Goal: Transaction & Acquisition: Purchase product/service

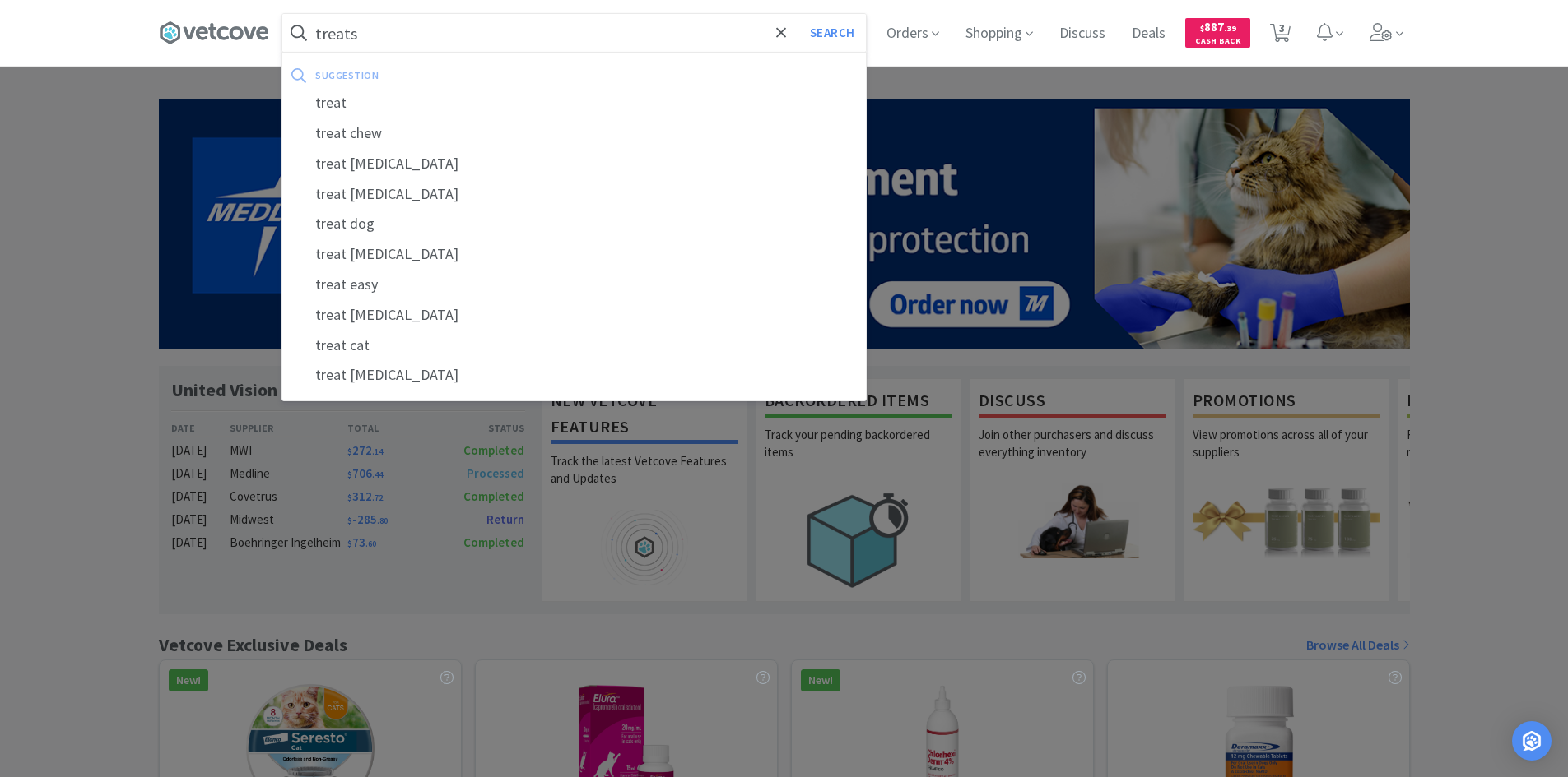
type input "treats"
click at [797, 14] on button "Search" at bounding box center [831, 34] width 68 height 38
select select "15"
select select "1"
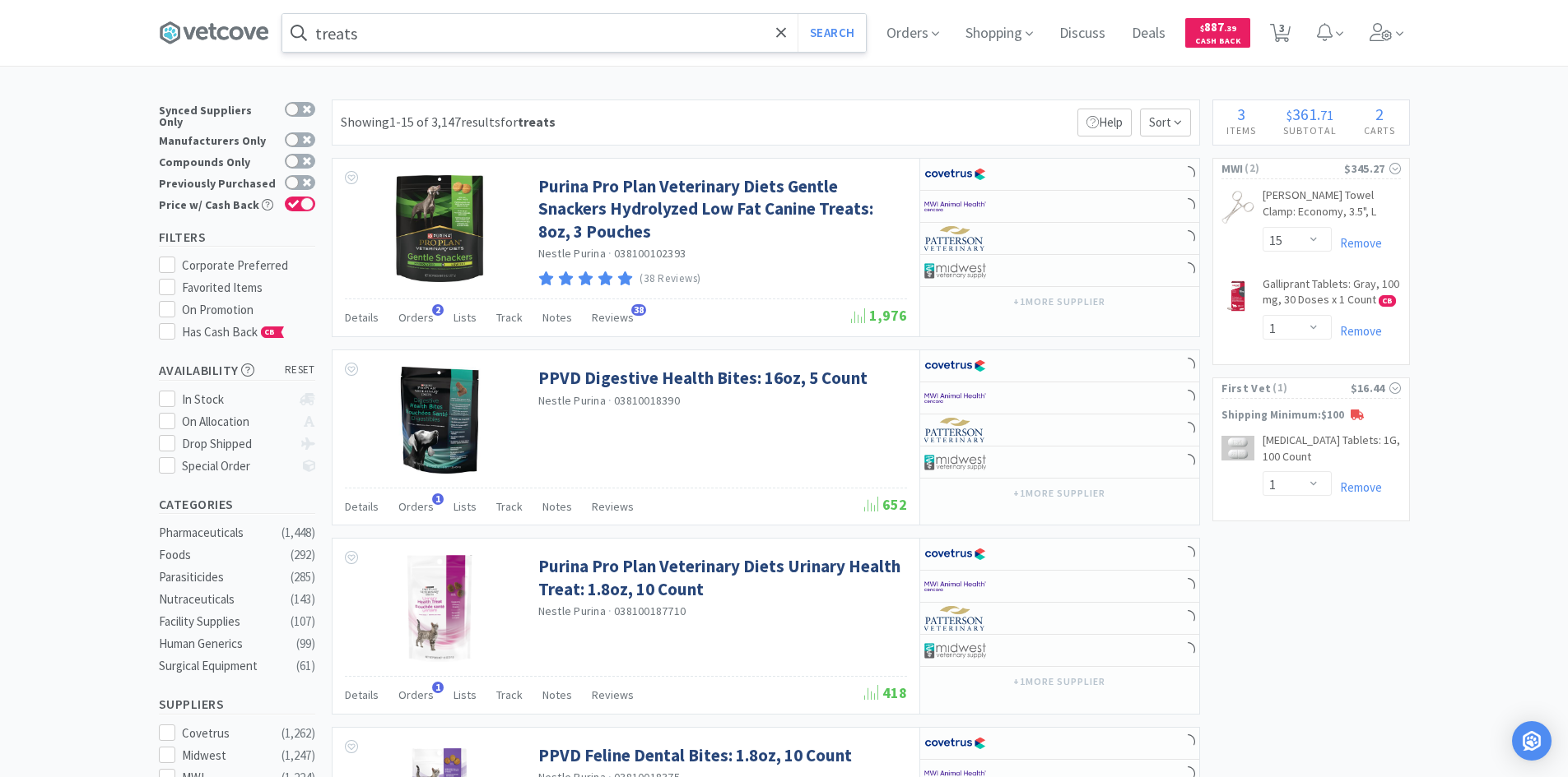
click at [322, 41] on input "treats" at bounding box center [574, 34] width 584 height 38
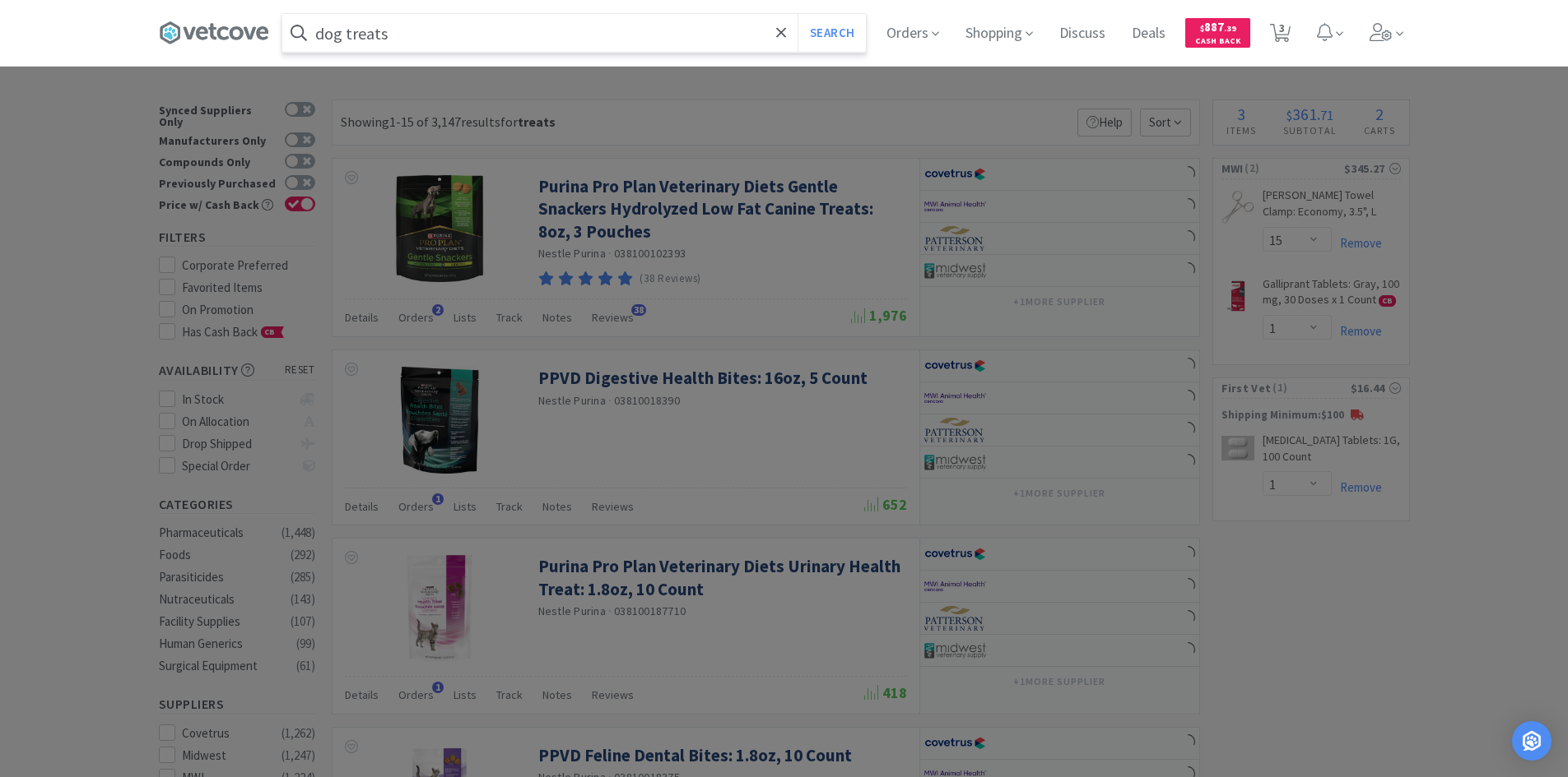
type input "dog treats"
click at [797, 14] on button "Search" at bounding box center [831, 34] width 68 height 38
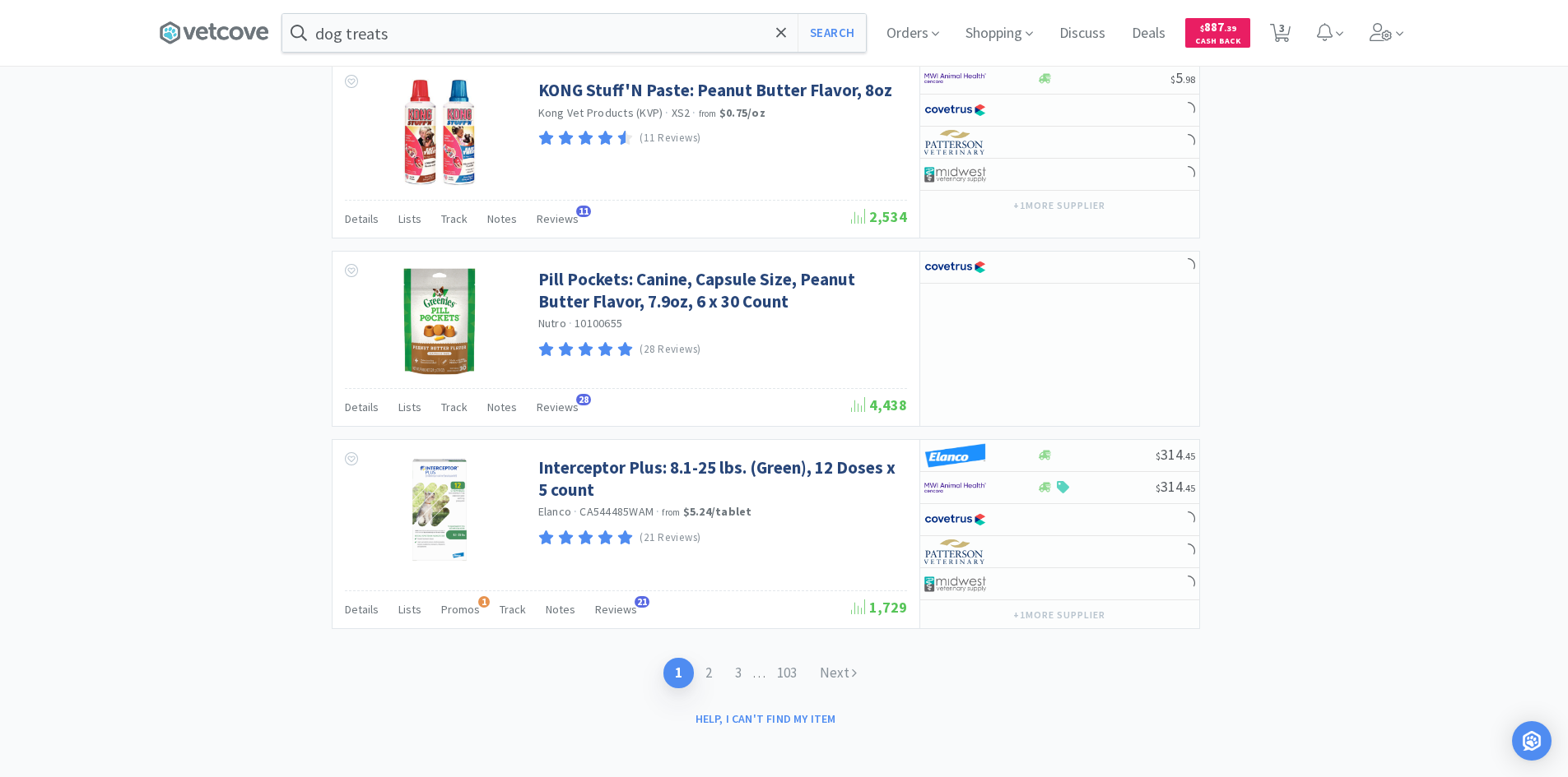
scroll to position [2648, 0]
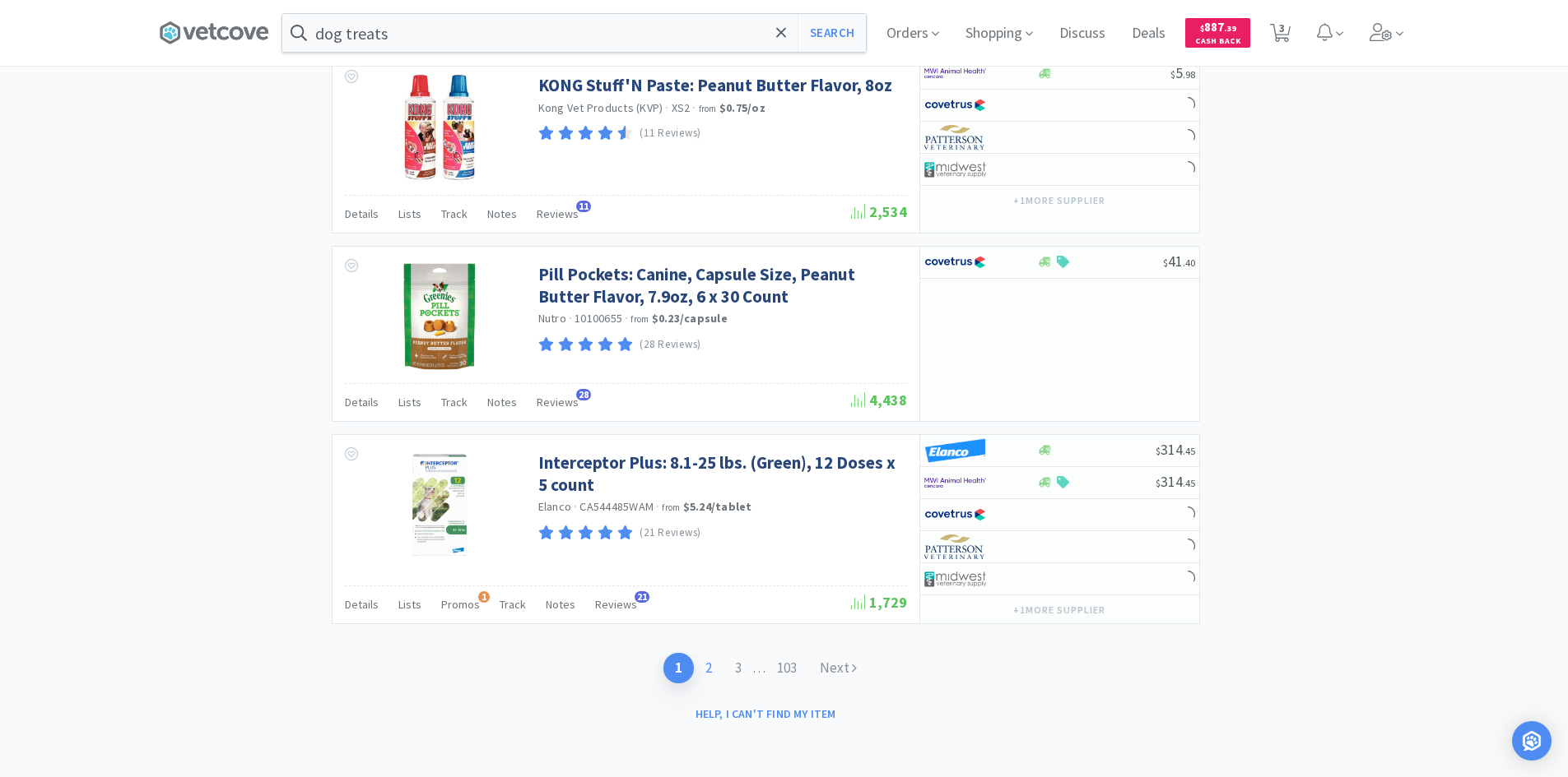
click at [703, 670] on link "2" at bounding box center [708, 669] width 30 height 31
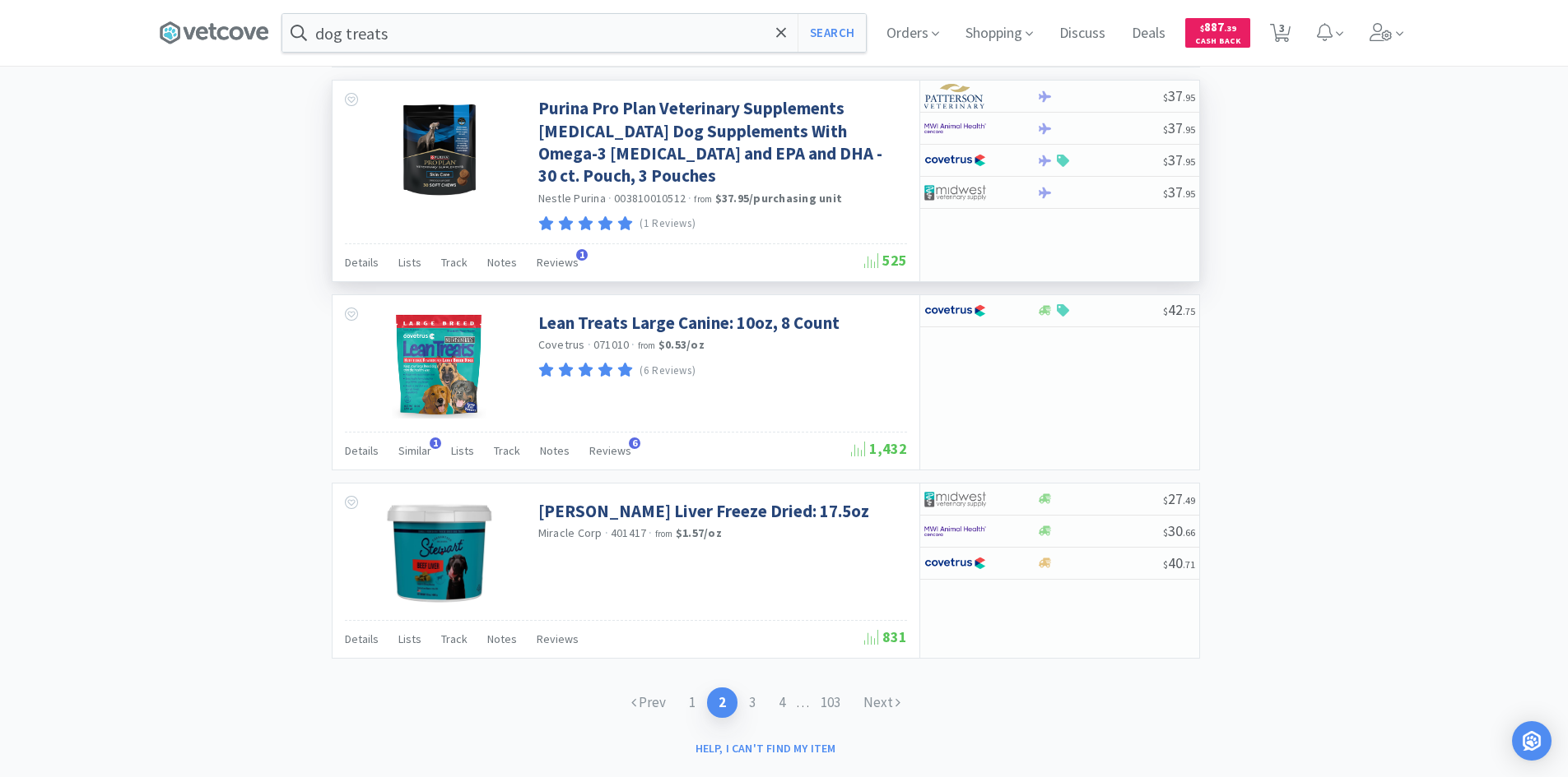
scroll to position [2422, 0]
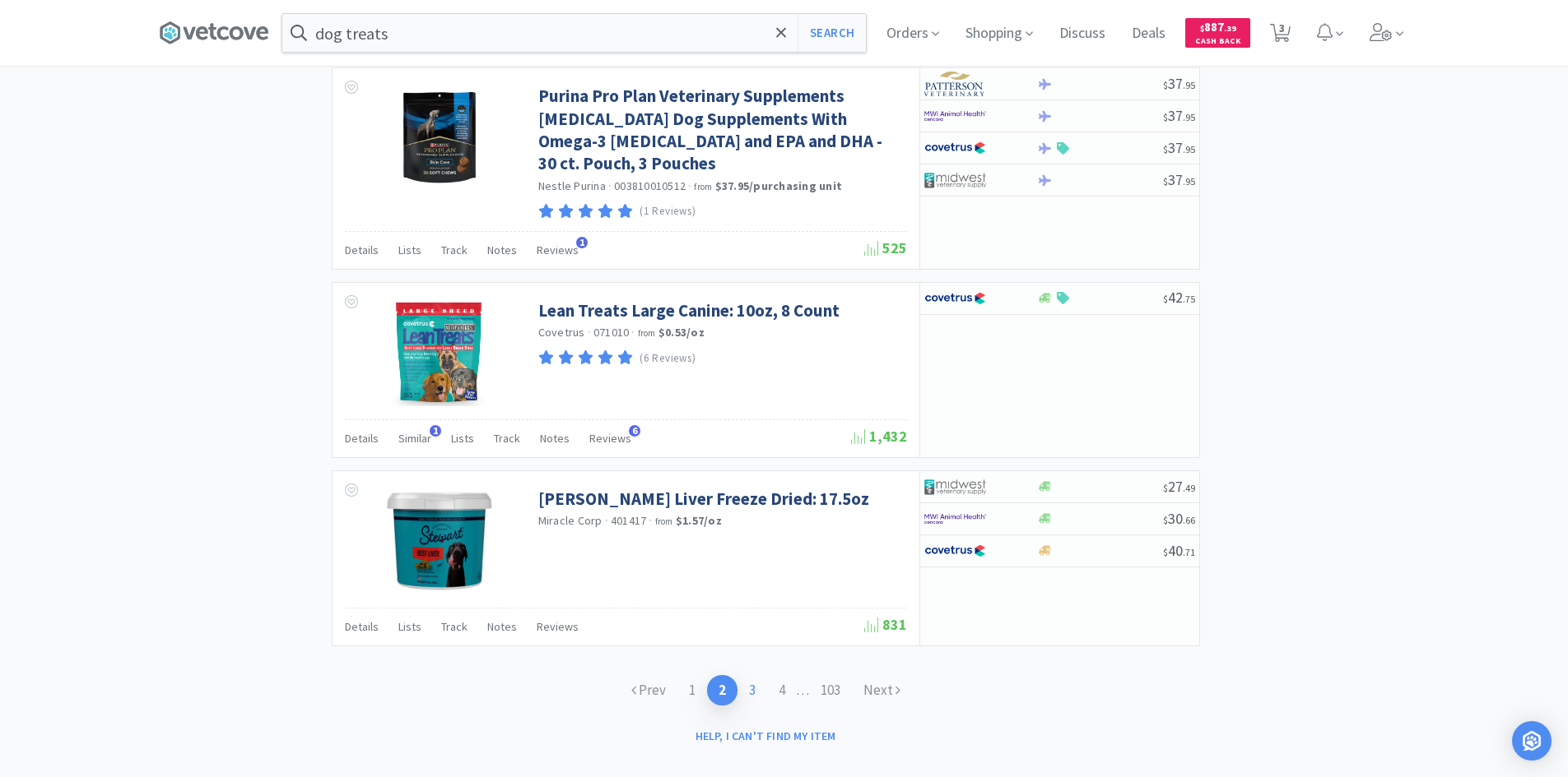
click at [750, 675] on link "3" at bounding box center [751, 691] width 30 height 31
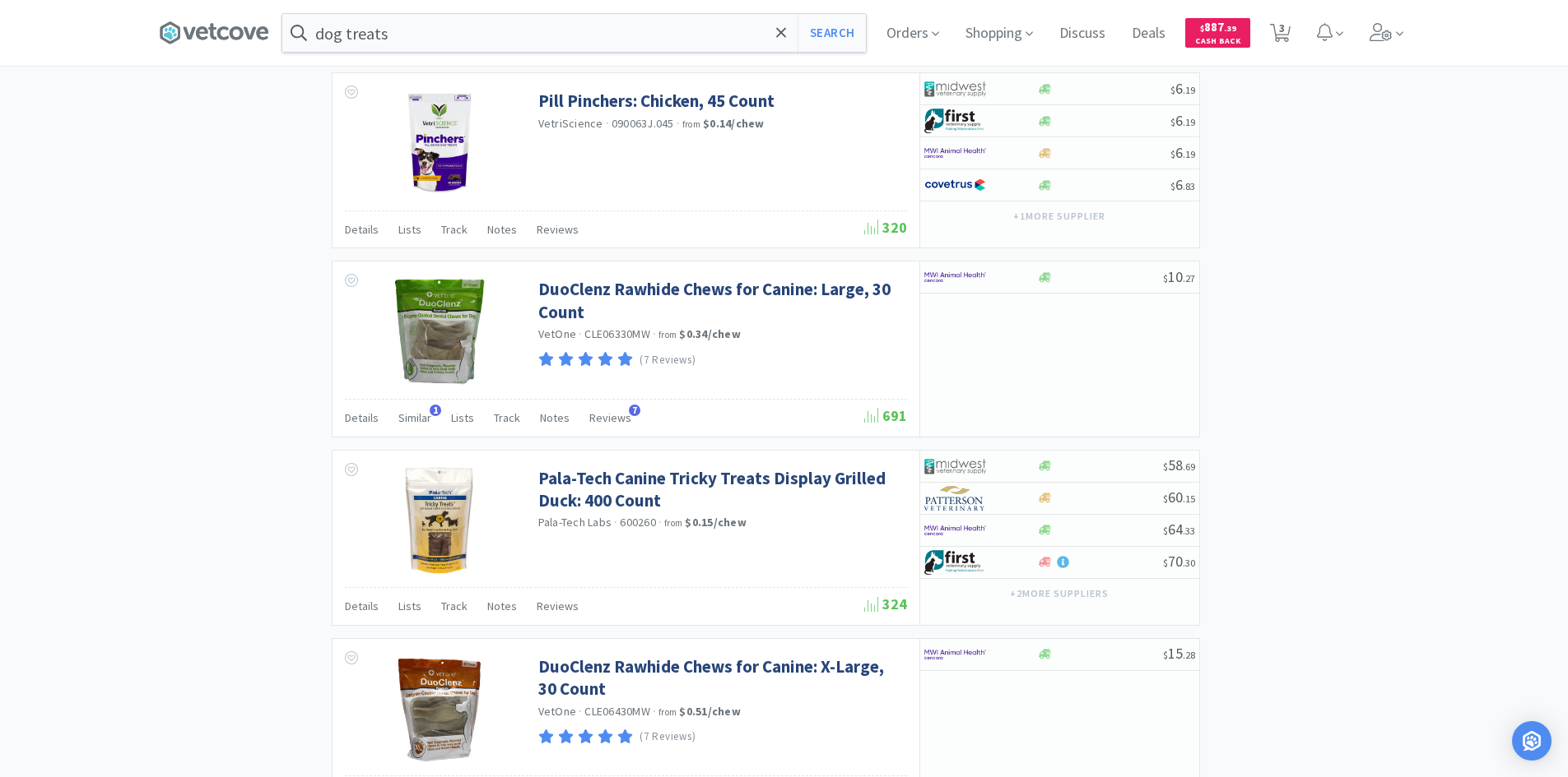
scroll to position [2468, 0]
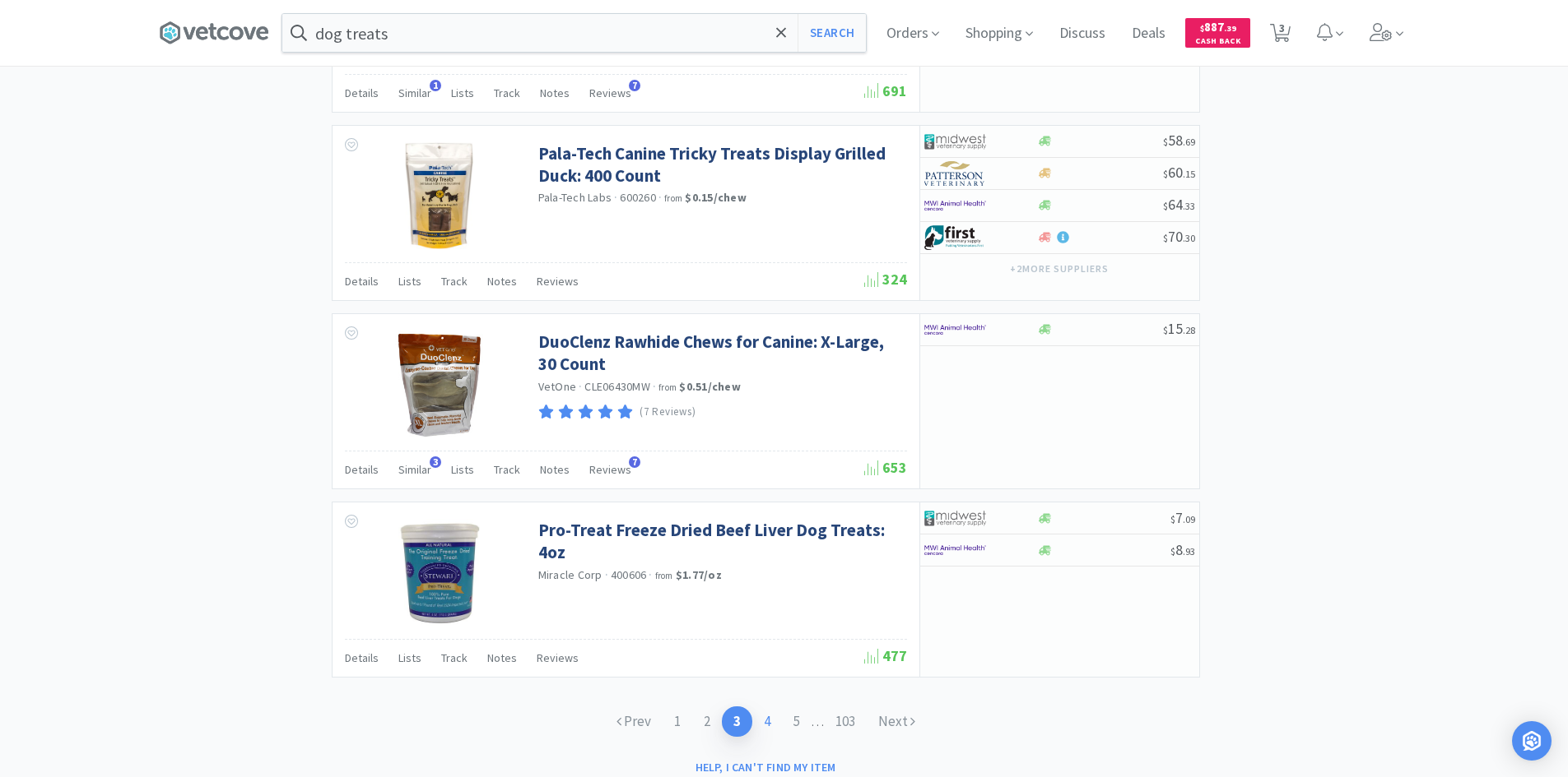
click at [766, 707] on link "4" at bounding box center [767, 722] width 30 height 31
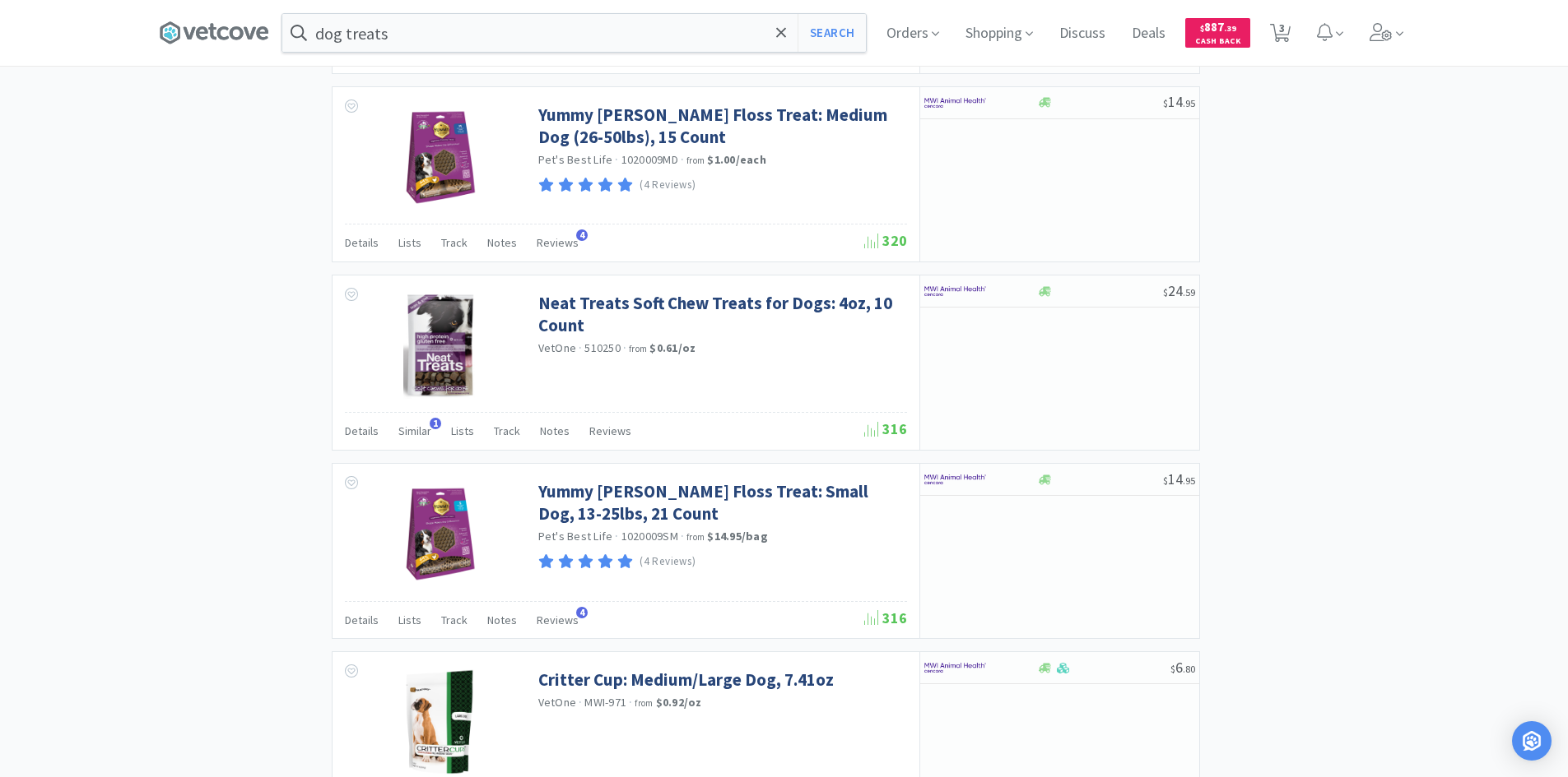
scroll to position [2386, 0]
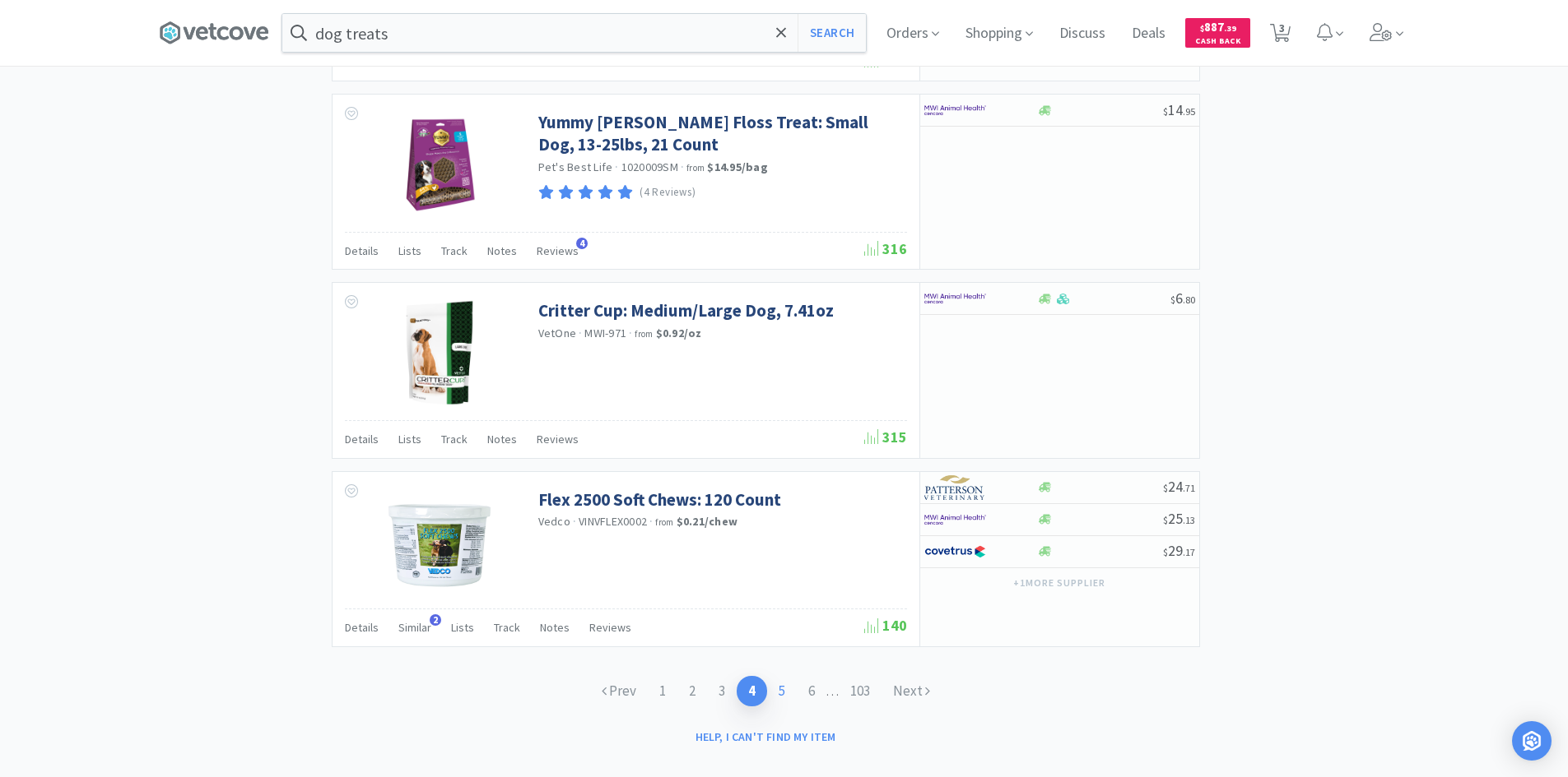
click at [787, 676] on link "5" at bounding box center [781, 692] width 30 height 31
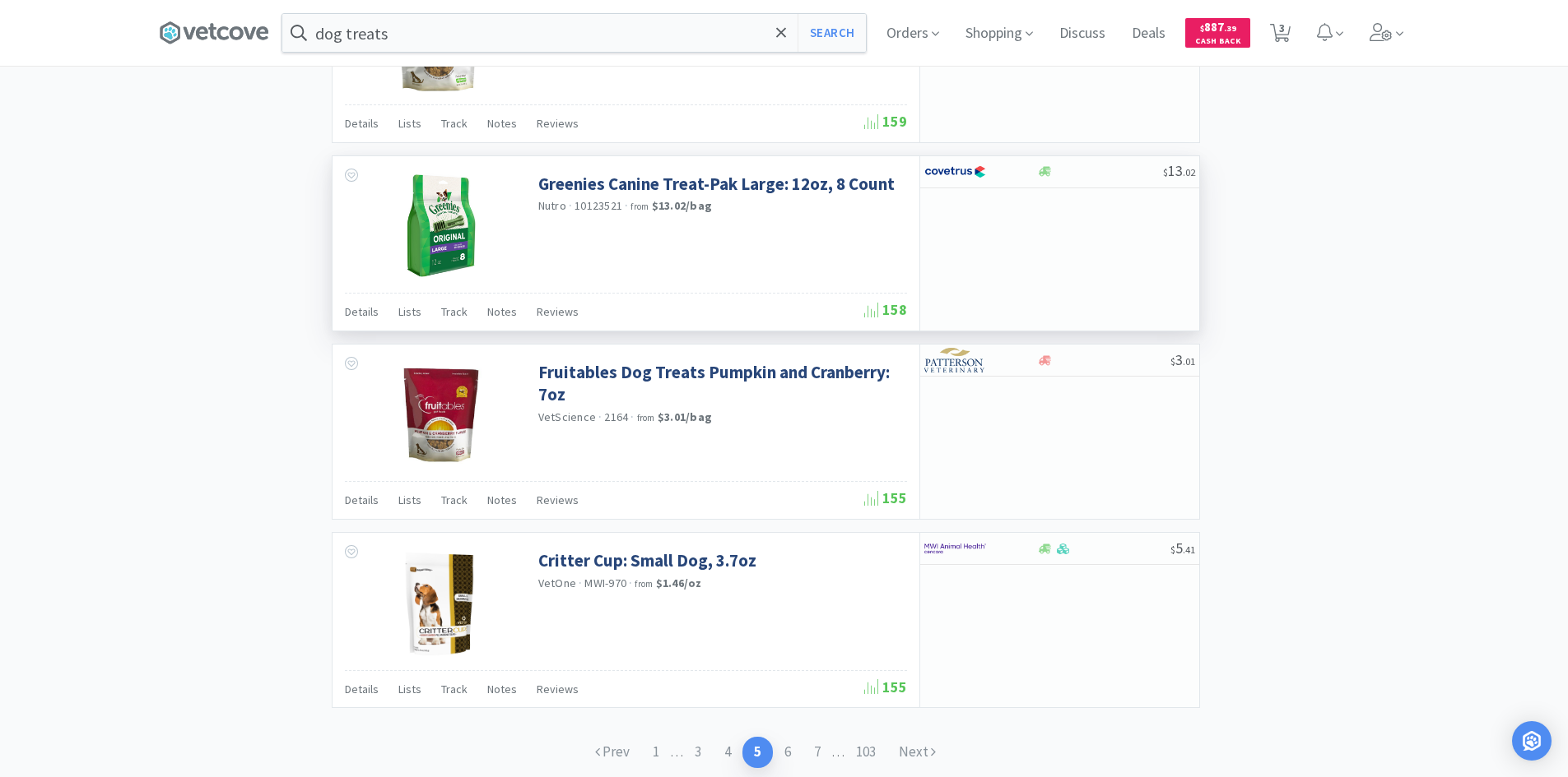
scroll to position [2303, 0]
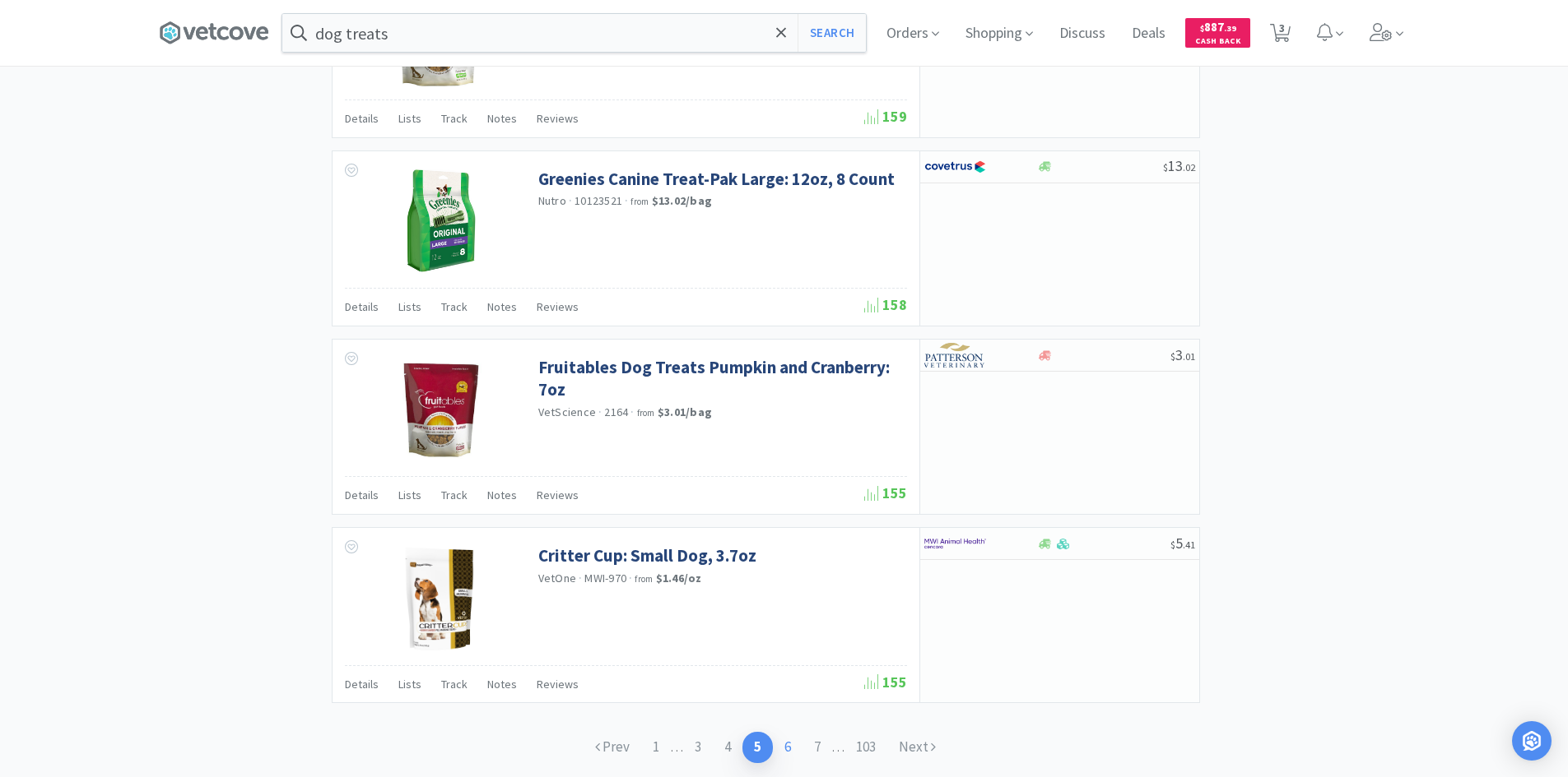
click at [790, 732] on link "6" at bounding box center [787, 747] width 30 height 31
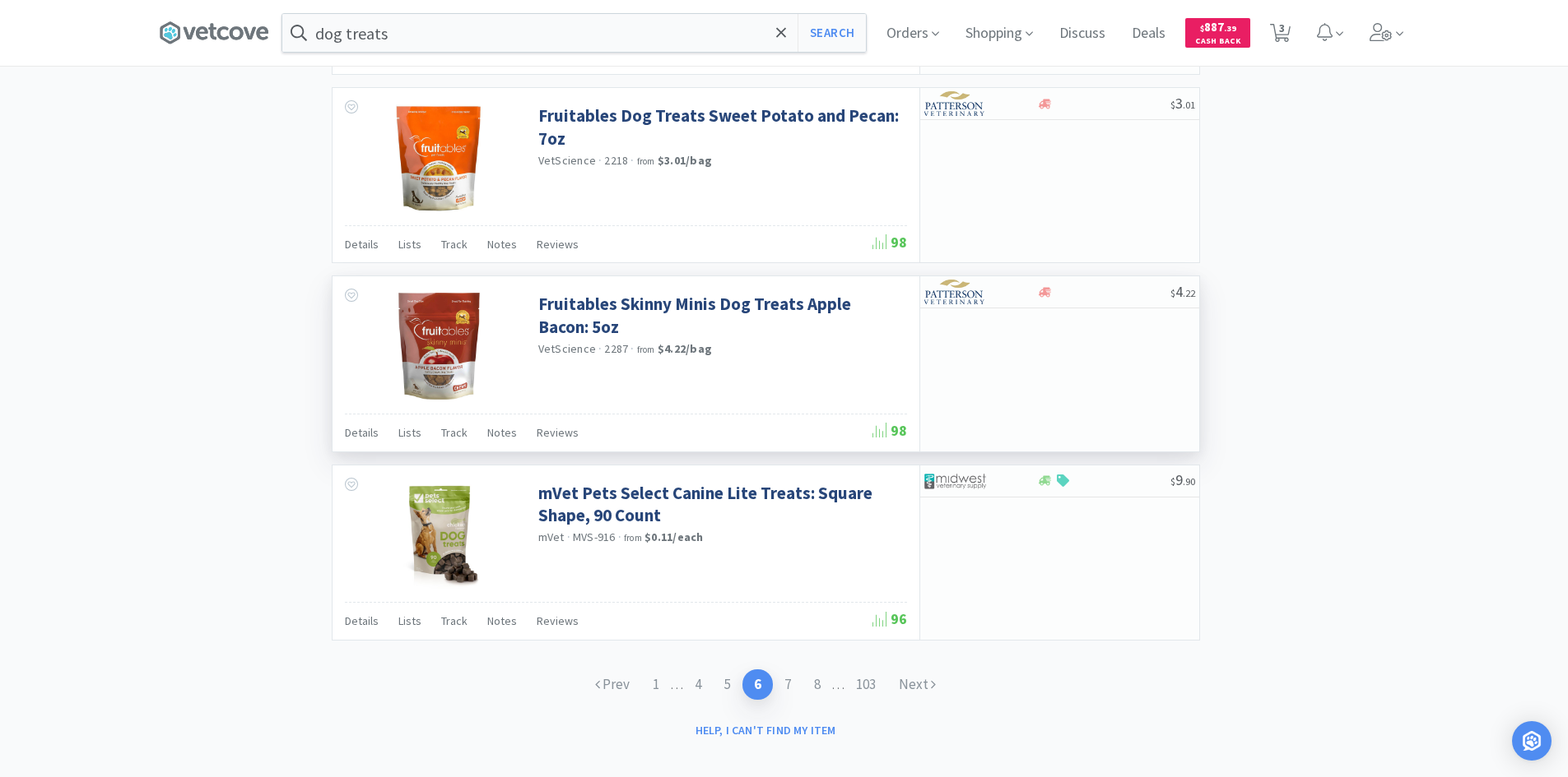
scroll to position [2349, 0]
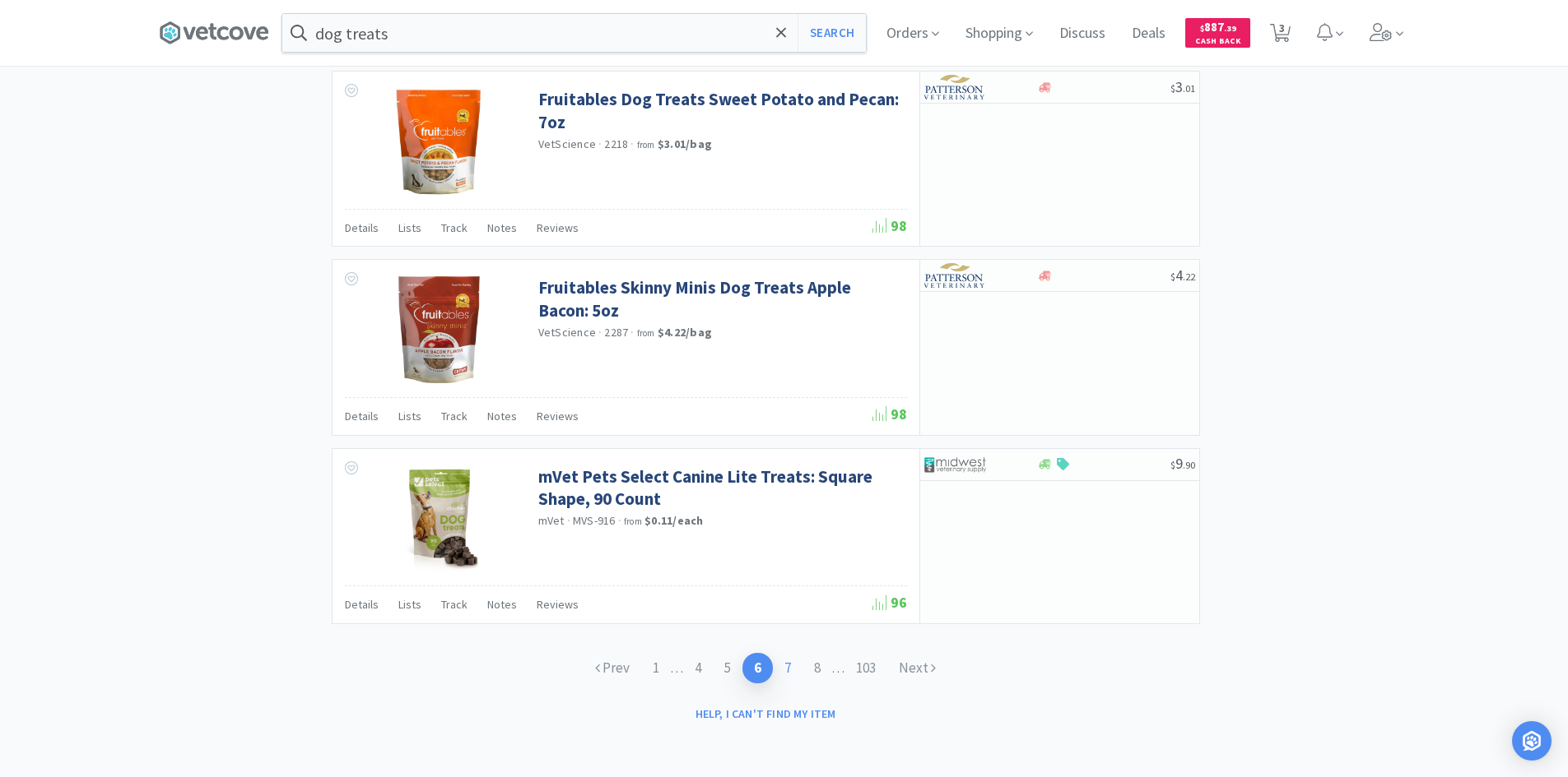
select select "1"
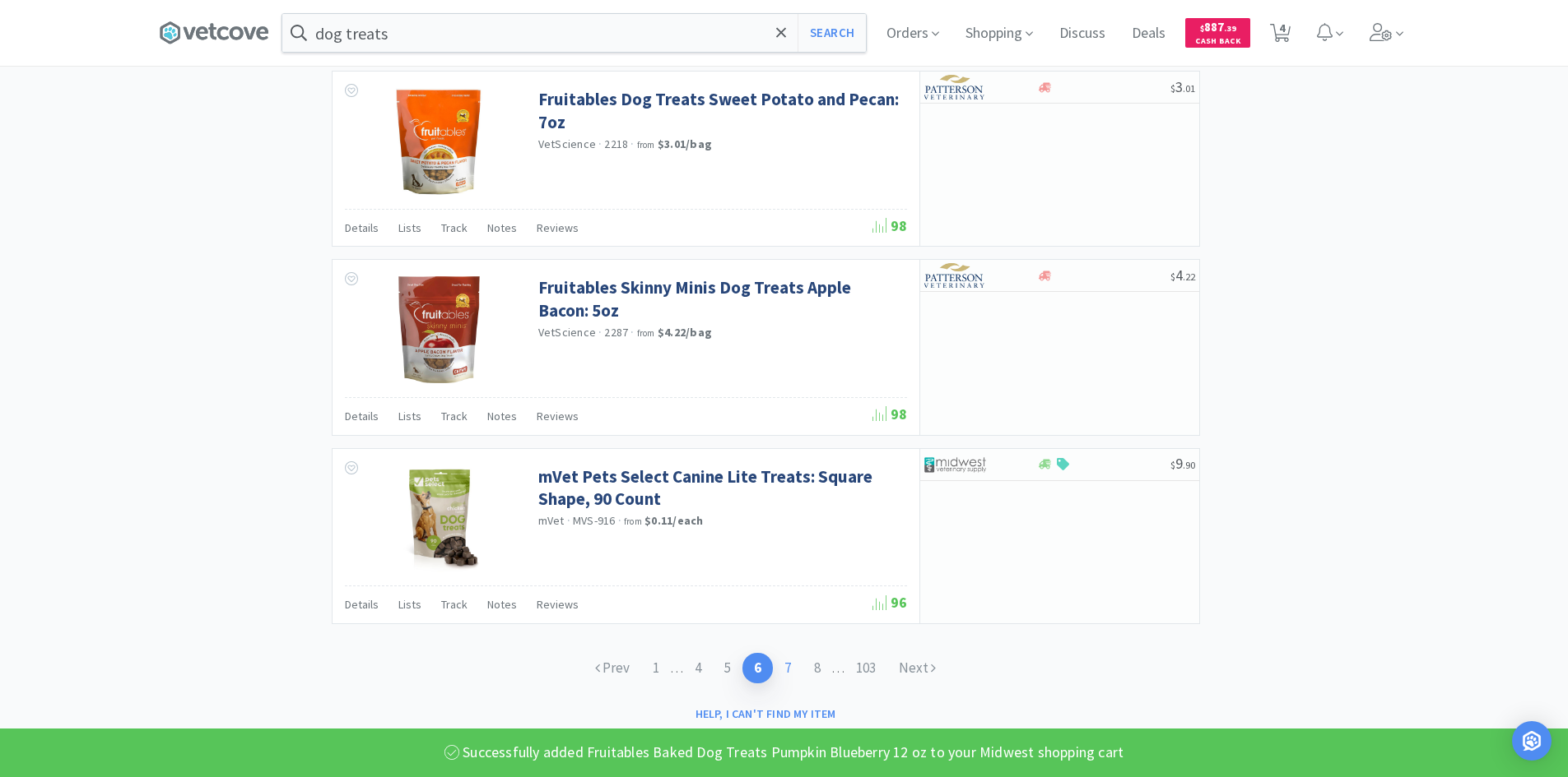
click at [787, 671] on link "7" at bounding box center [787, 669] width 30 height 31
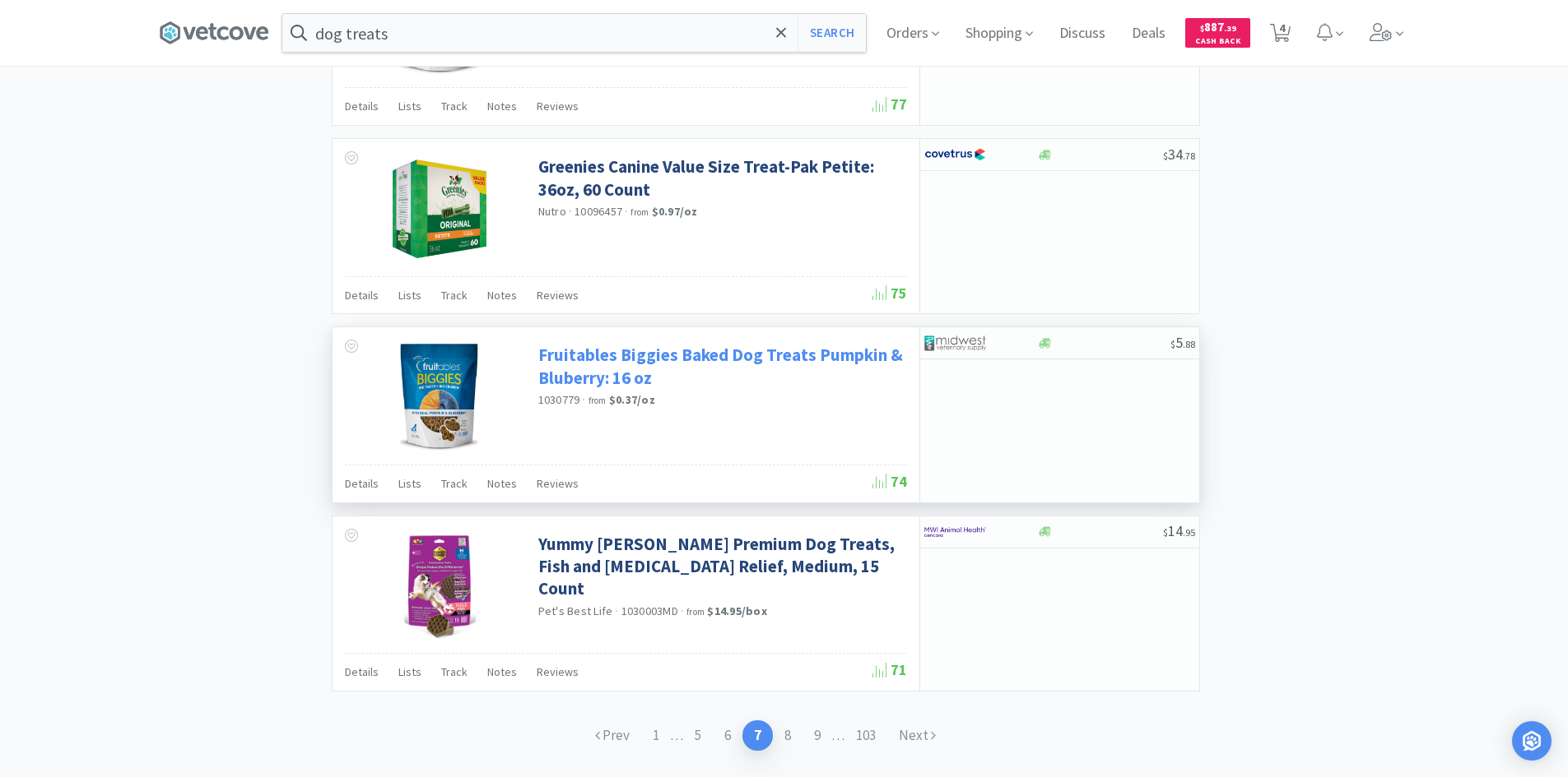
scroll to position [2349, 0]
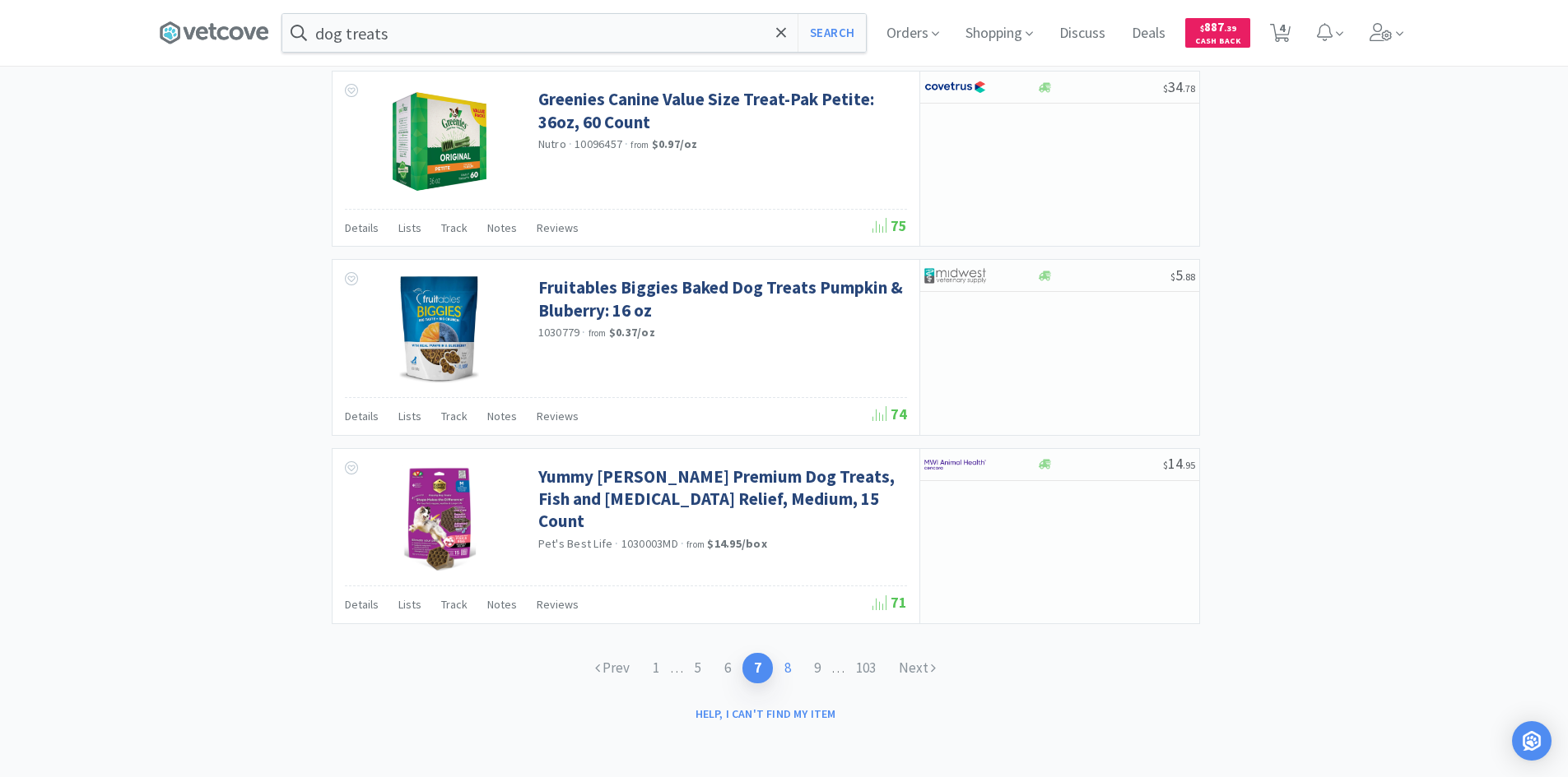
click at [788, 665] on link "8" at bounding box center [787, 669] width 30 height 31
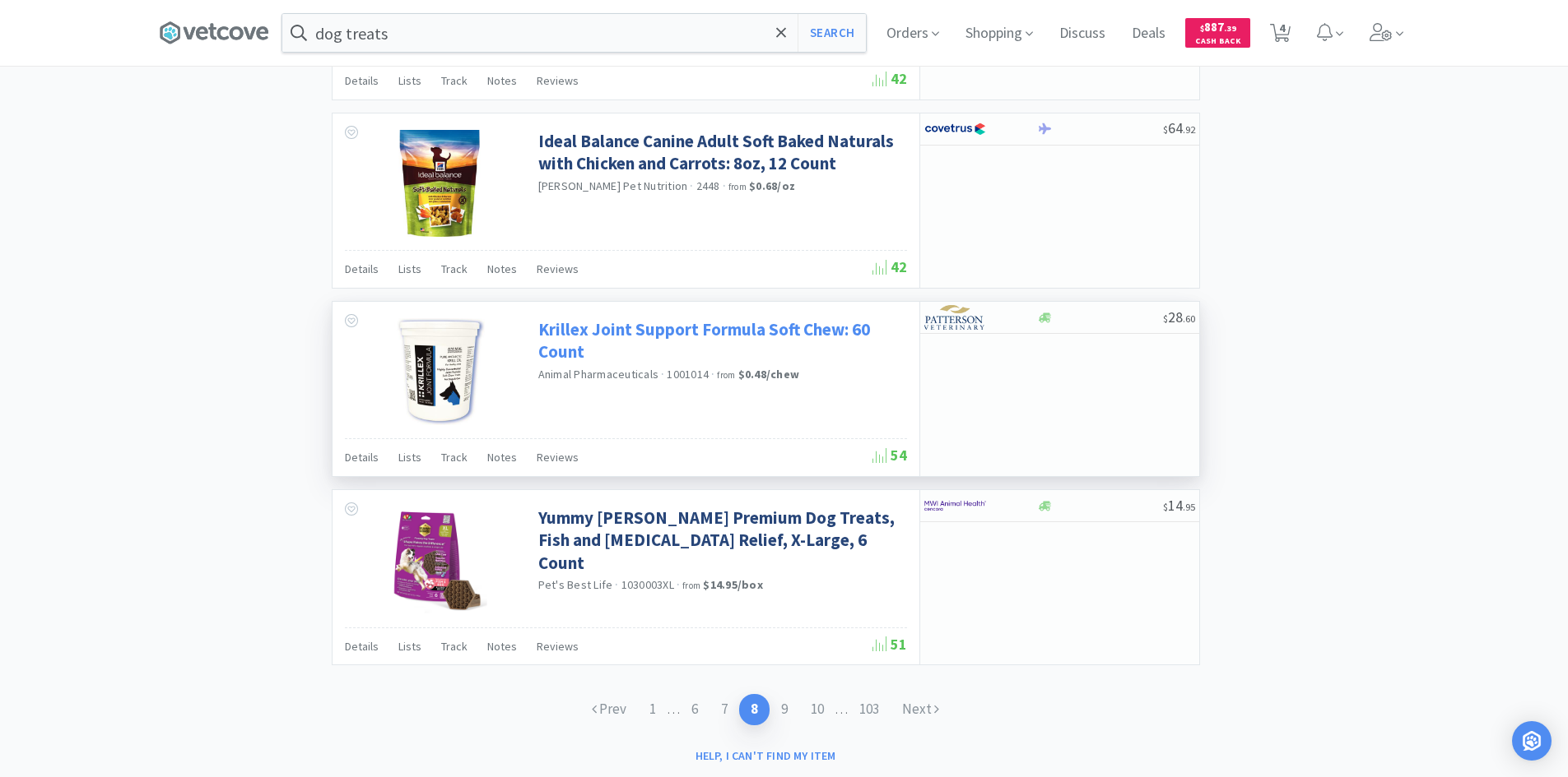
scroll to position [2363, 0]
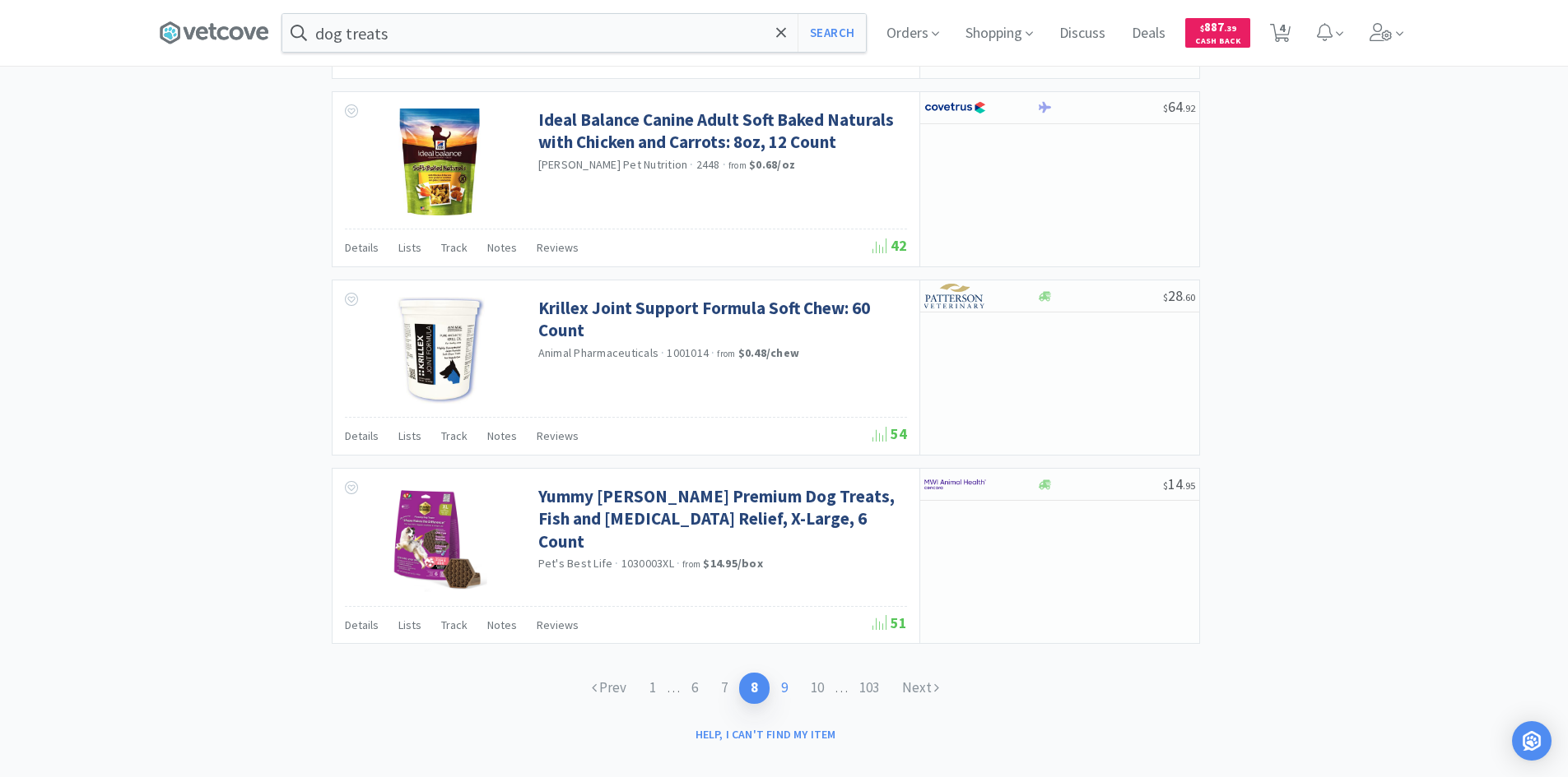
click at [784, 673] on link "9" at bounding box center [784, 688] width 30 height 31
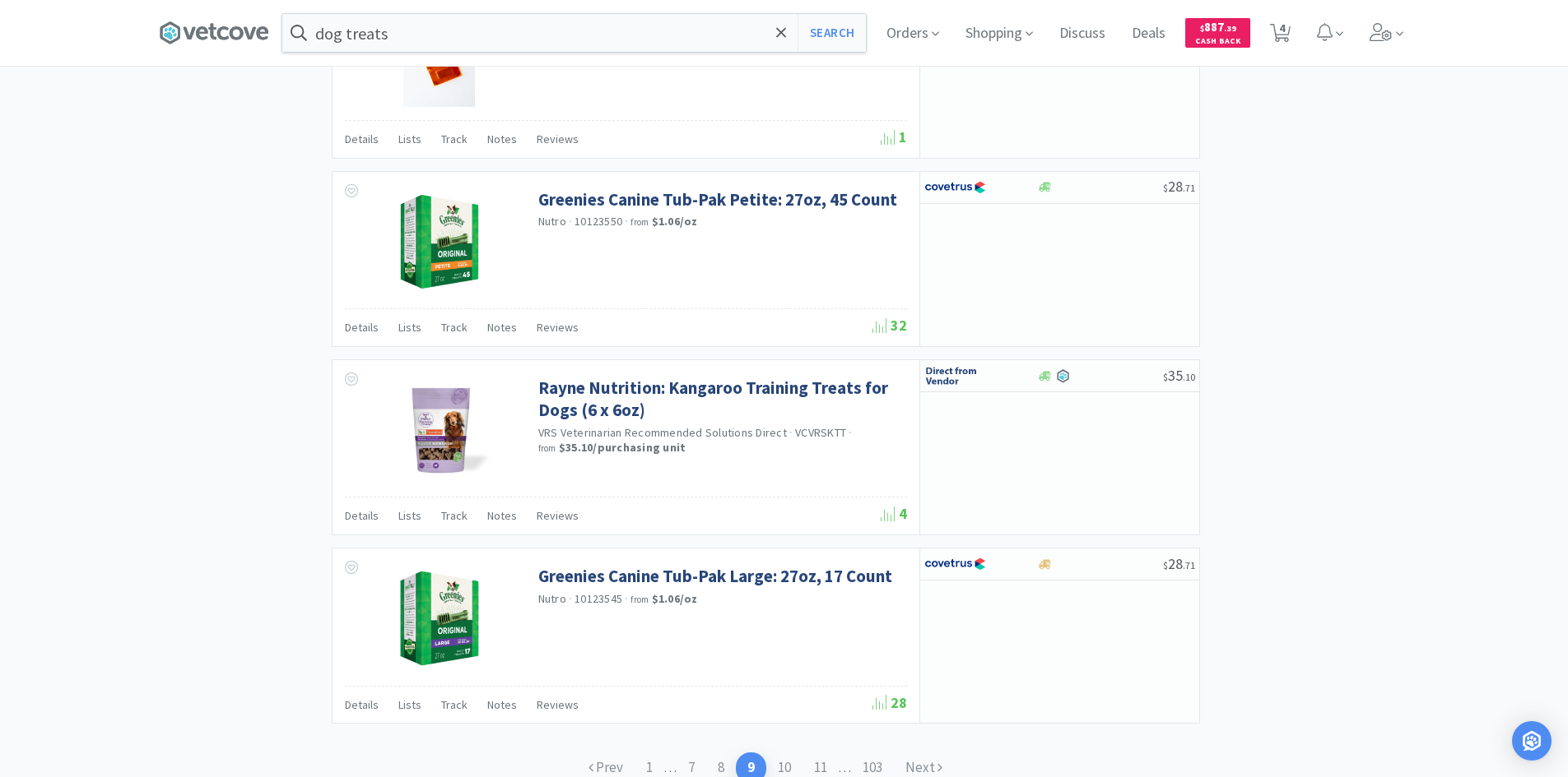
scroll to position [2363, 0]
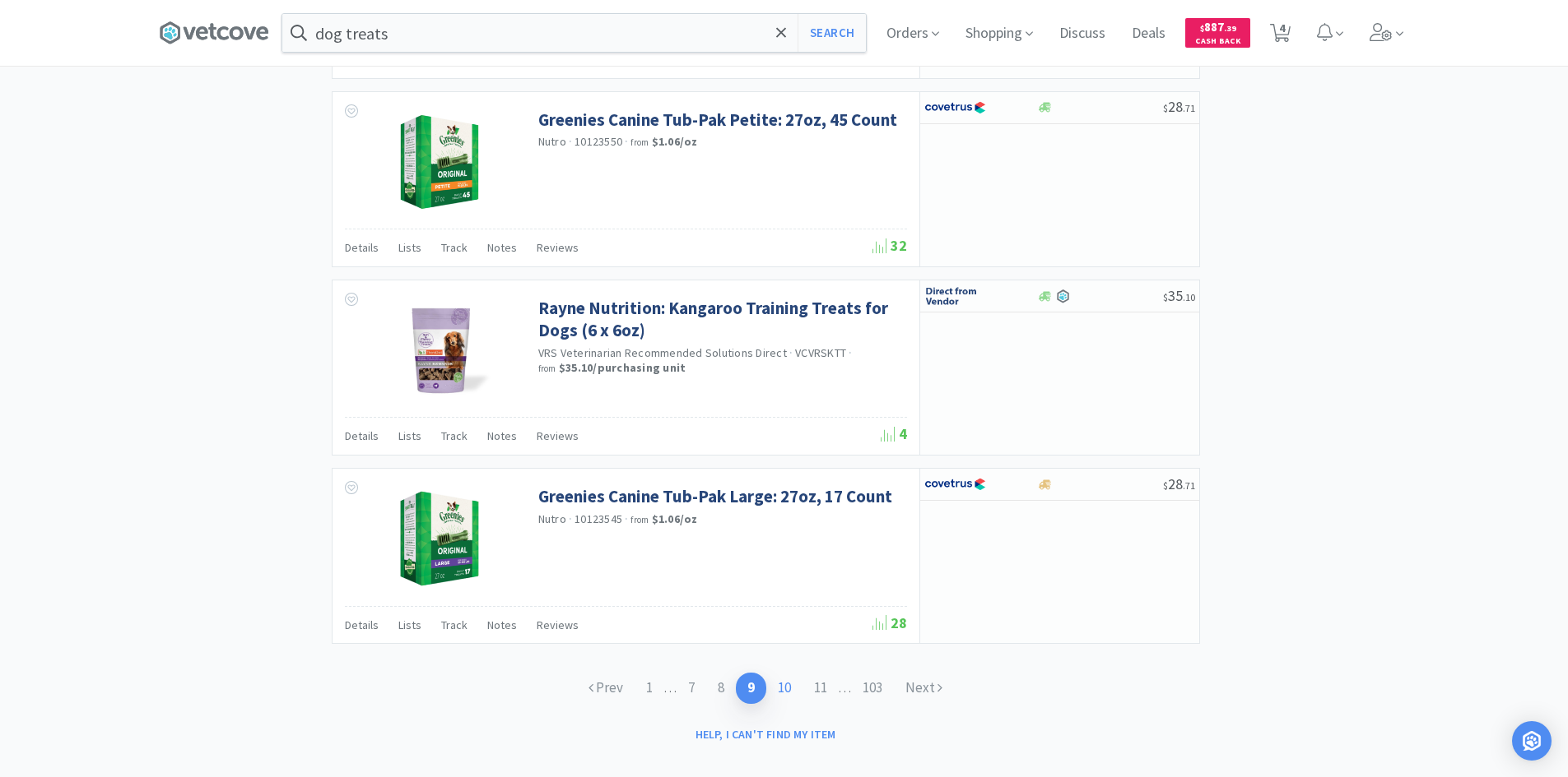
click at [772, 673] on link "10" at bounding box center [784, 688] width 36 height 31
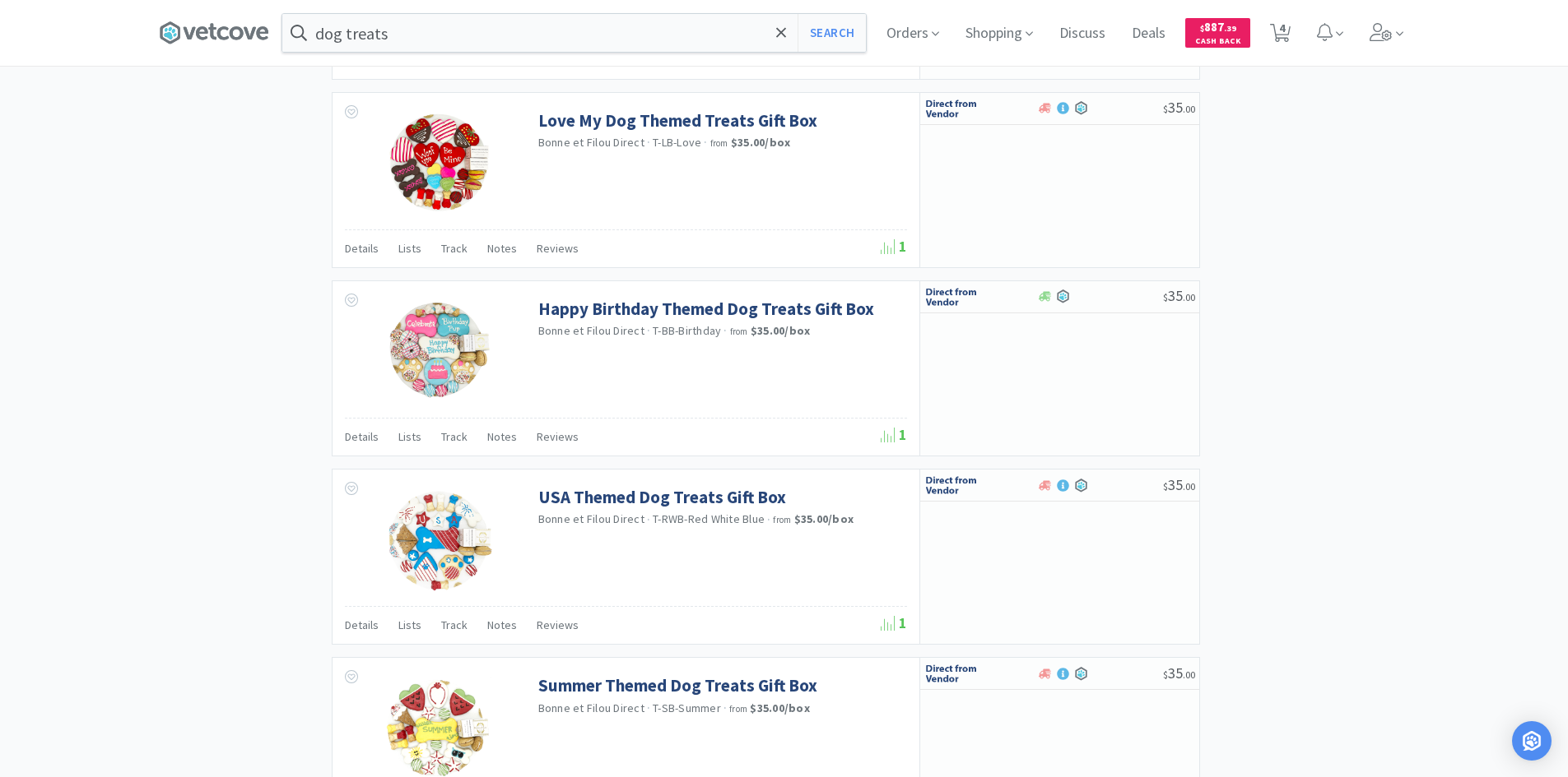
scroll to position [2349, 0]
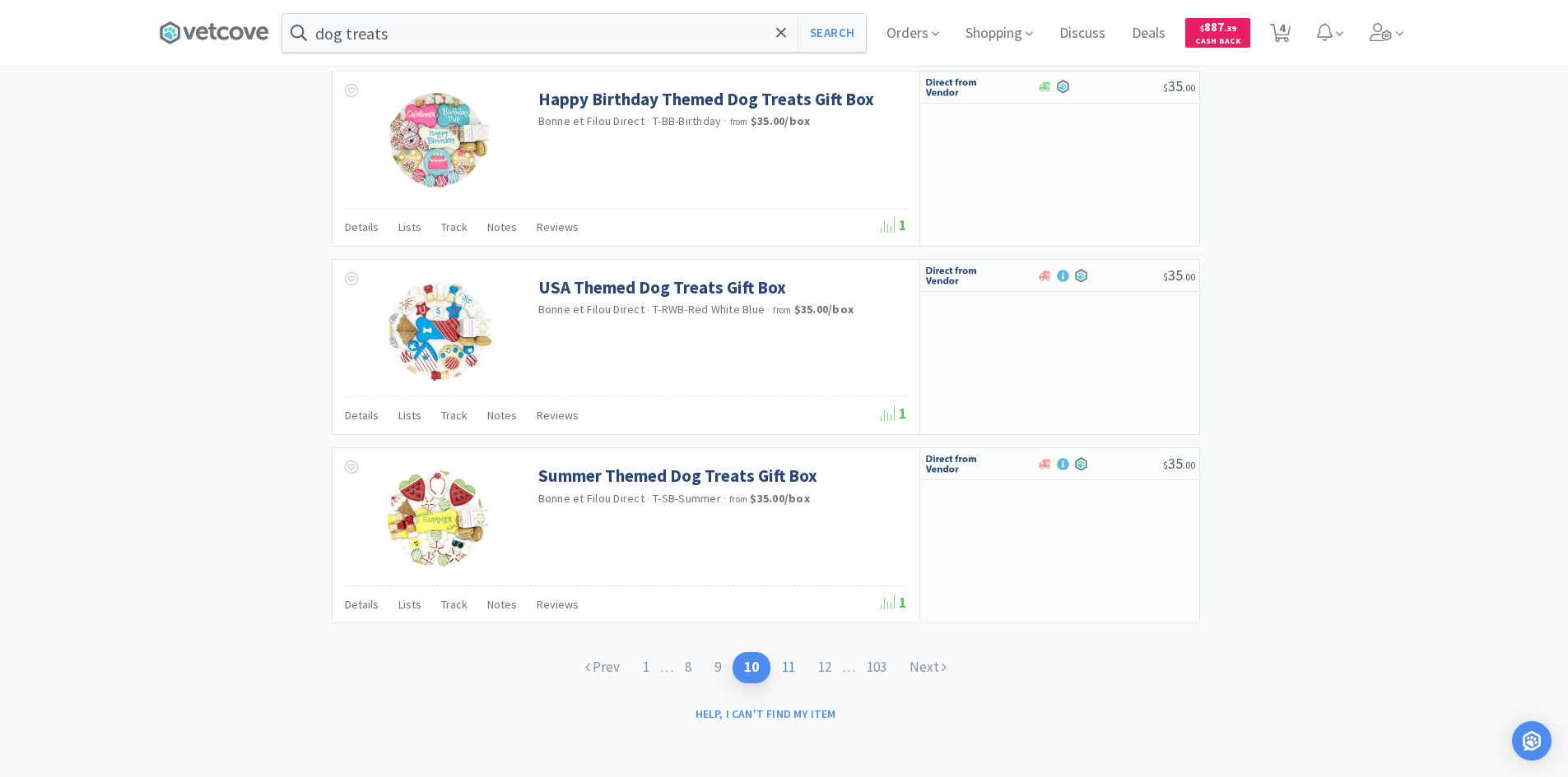
click at [789, 668] on link "11" at bounding box center [789, 668] width 36 height 31
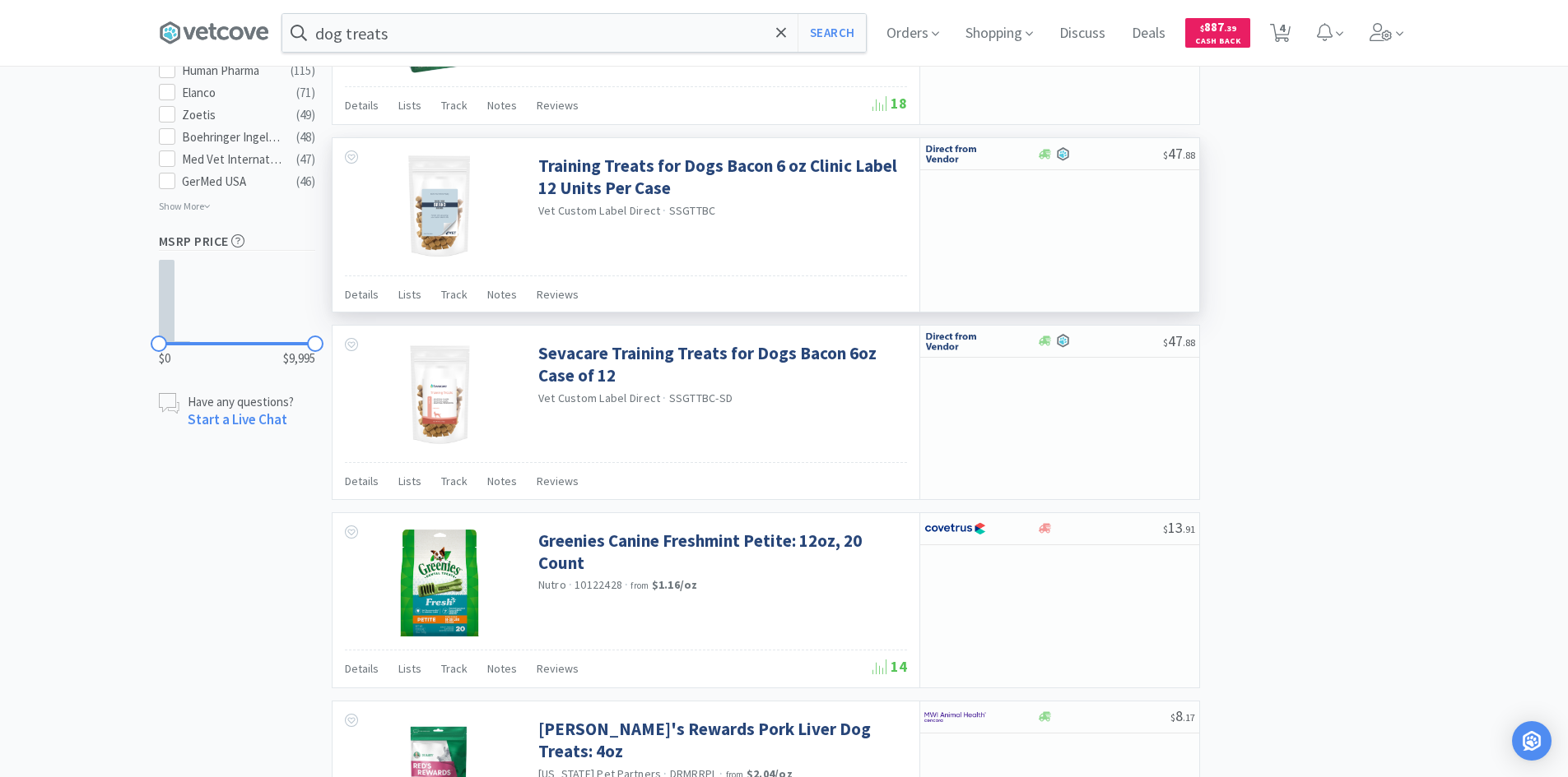
scroll to position [1234, 0]
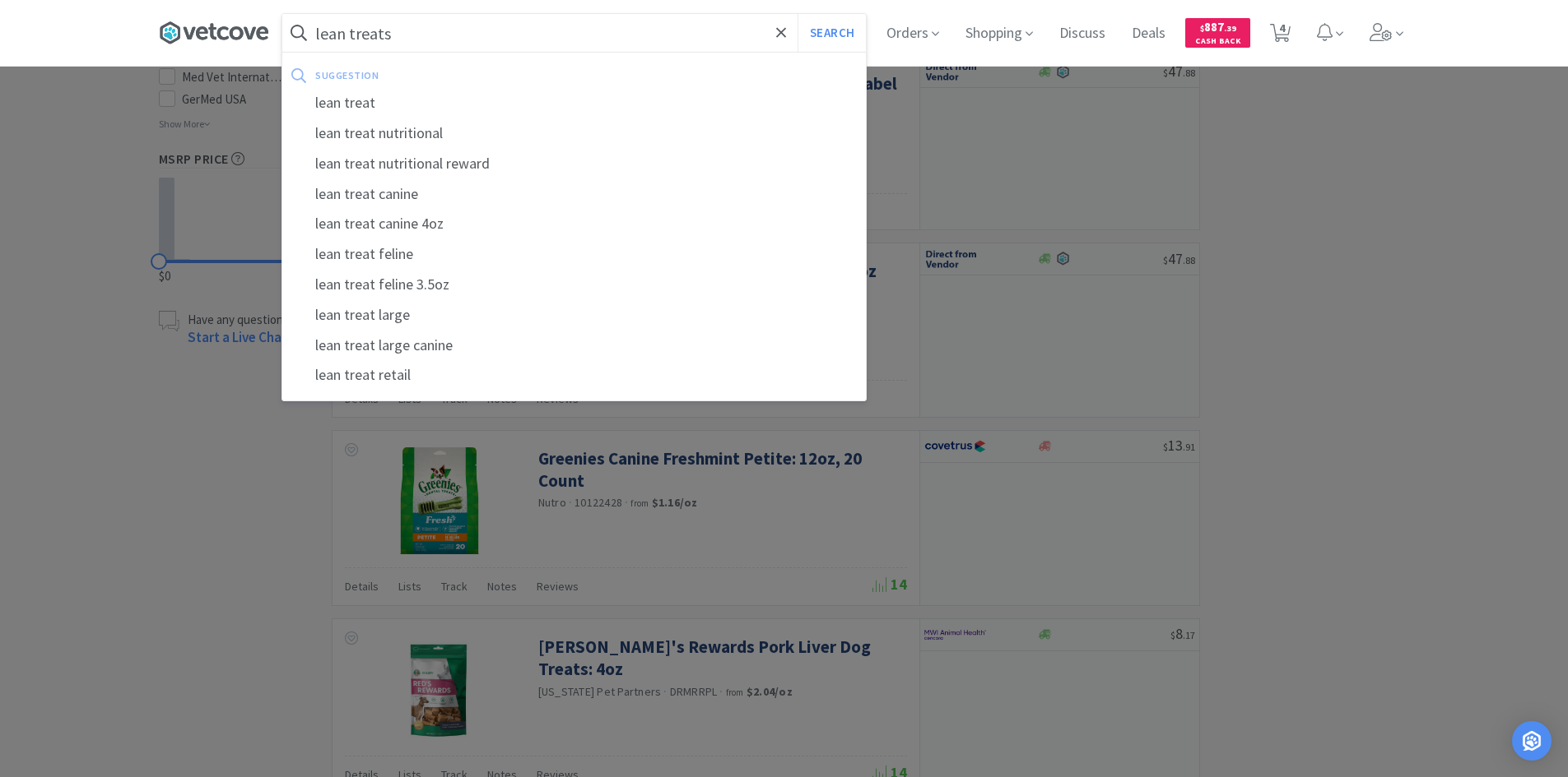
type input "lean treats"
click at [797, 14] on button "Search" at bounding box center [831, 34] width 68 height 38
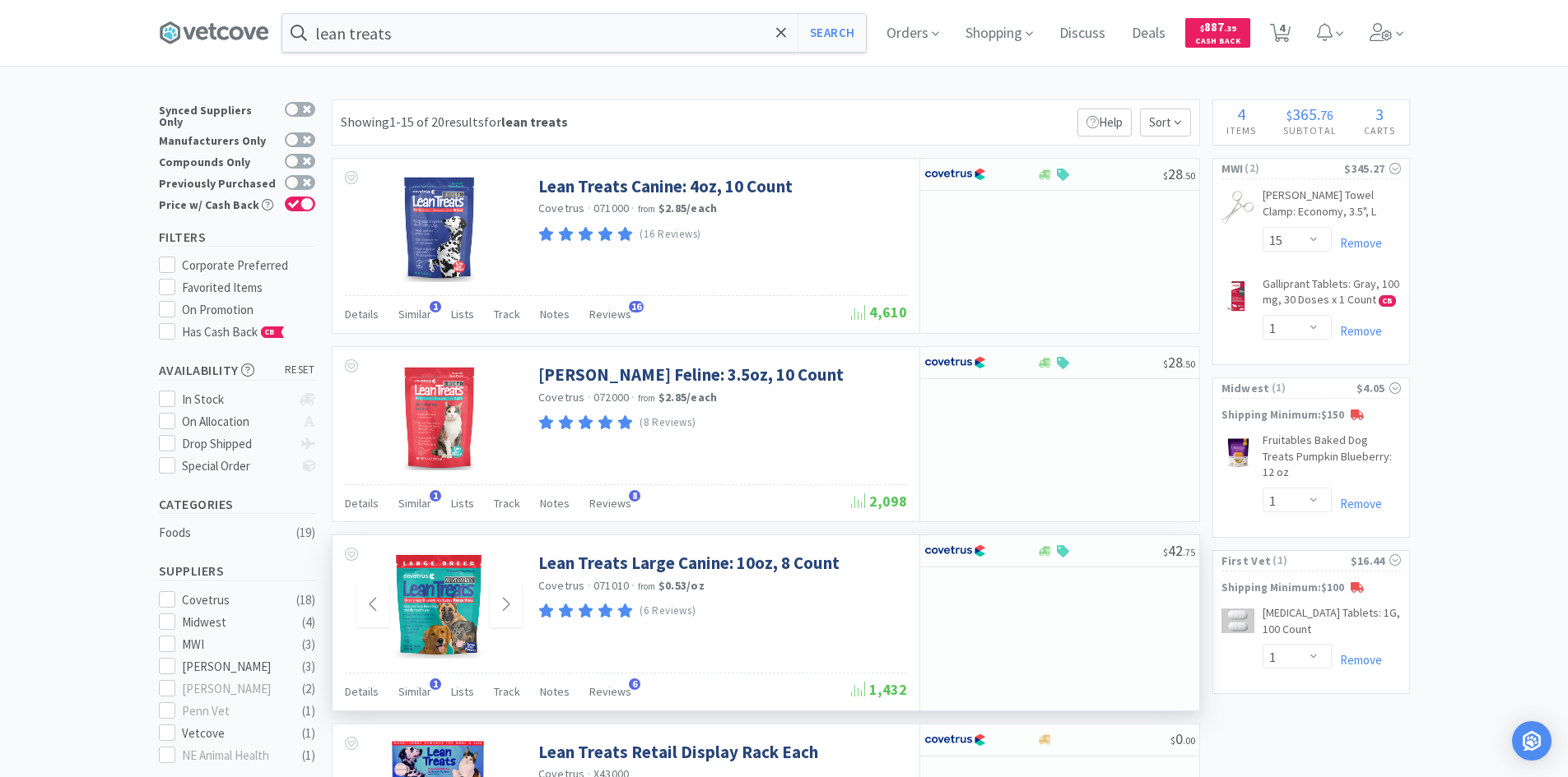
click at [451, 597] on img at bounding box center [440, 606] width 96 height 107
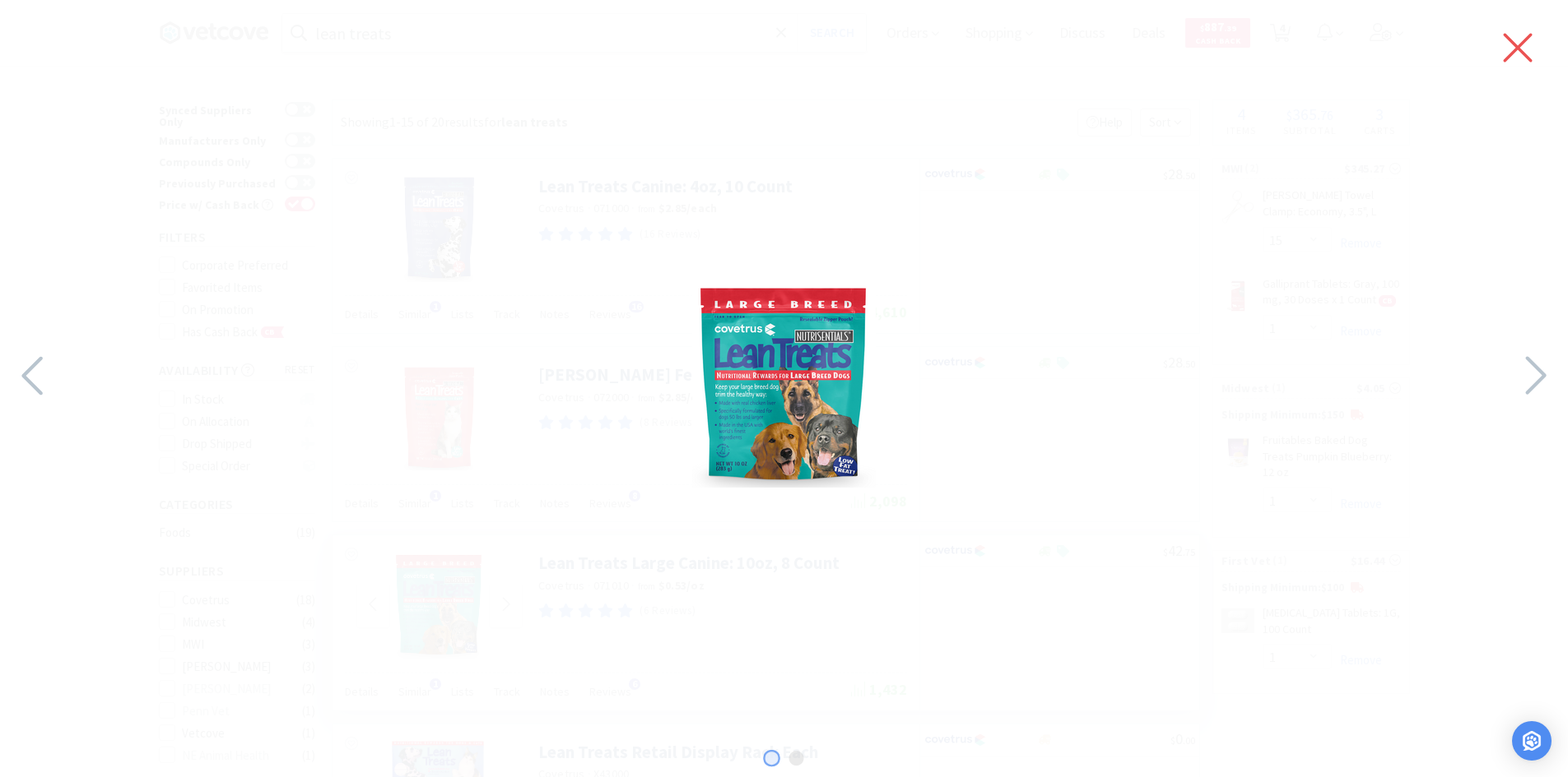
click at [1522, 50] on icon at bounding box center [1517, 48] width 35 height 46
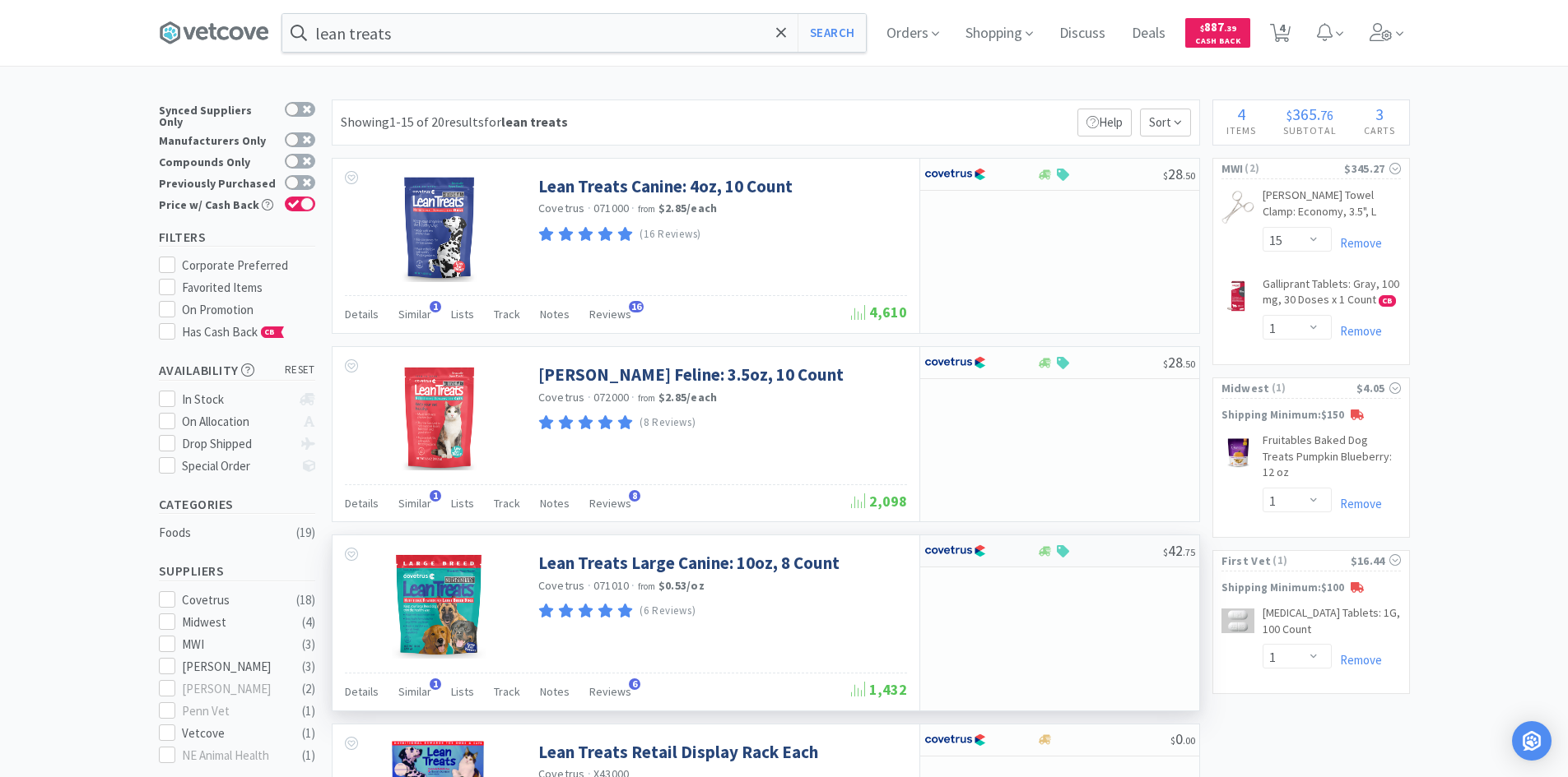
click at [1003, 557] on div at bounding box center [969, 551] width 90 height 28
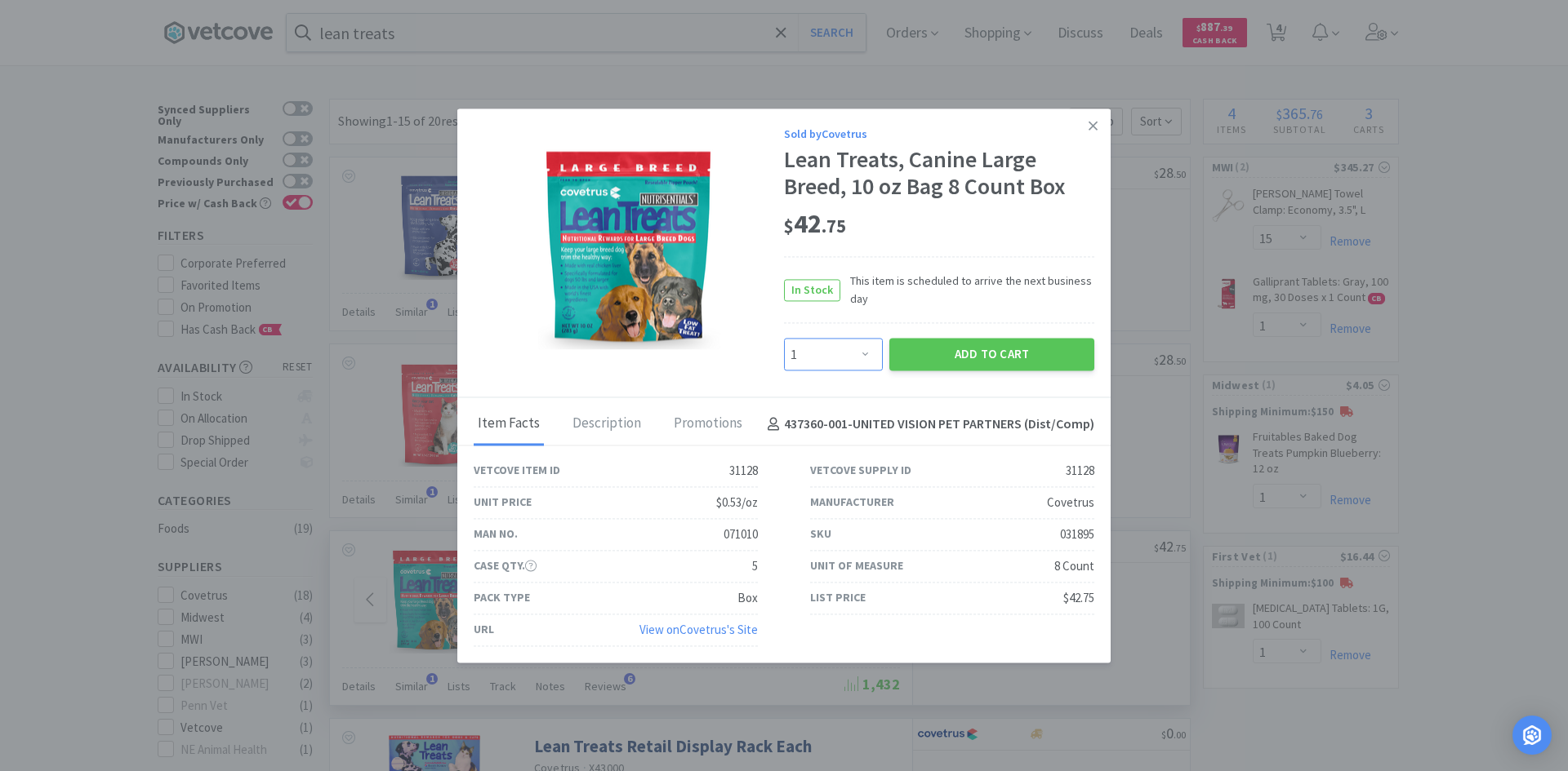
click at [846, 355] on select "Enter Quantity 1 2 3 4 5 6 7 8 9 10 11 12 13 14 15 16 17 18 19 20 Enter Quantity" at bounding box center [833, 355] width 99 height 32
select select "4"
click at [784, 338] on select "Enter Quantity 1 2 3 4 5 6 7 8 9 10 11 12 13 14 15 16 17 18 19 20 Enter Quantity" at bounding box center [833, 355] width 99 height 32
click at [1089, 128] on icon at bounding box center [1093, 125] width 9 height 14
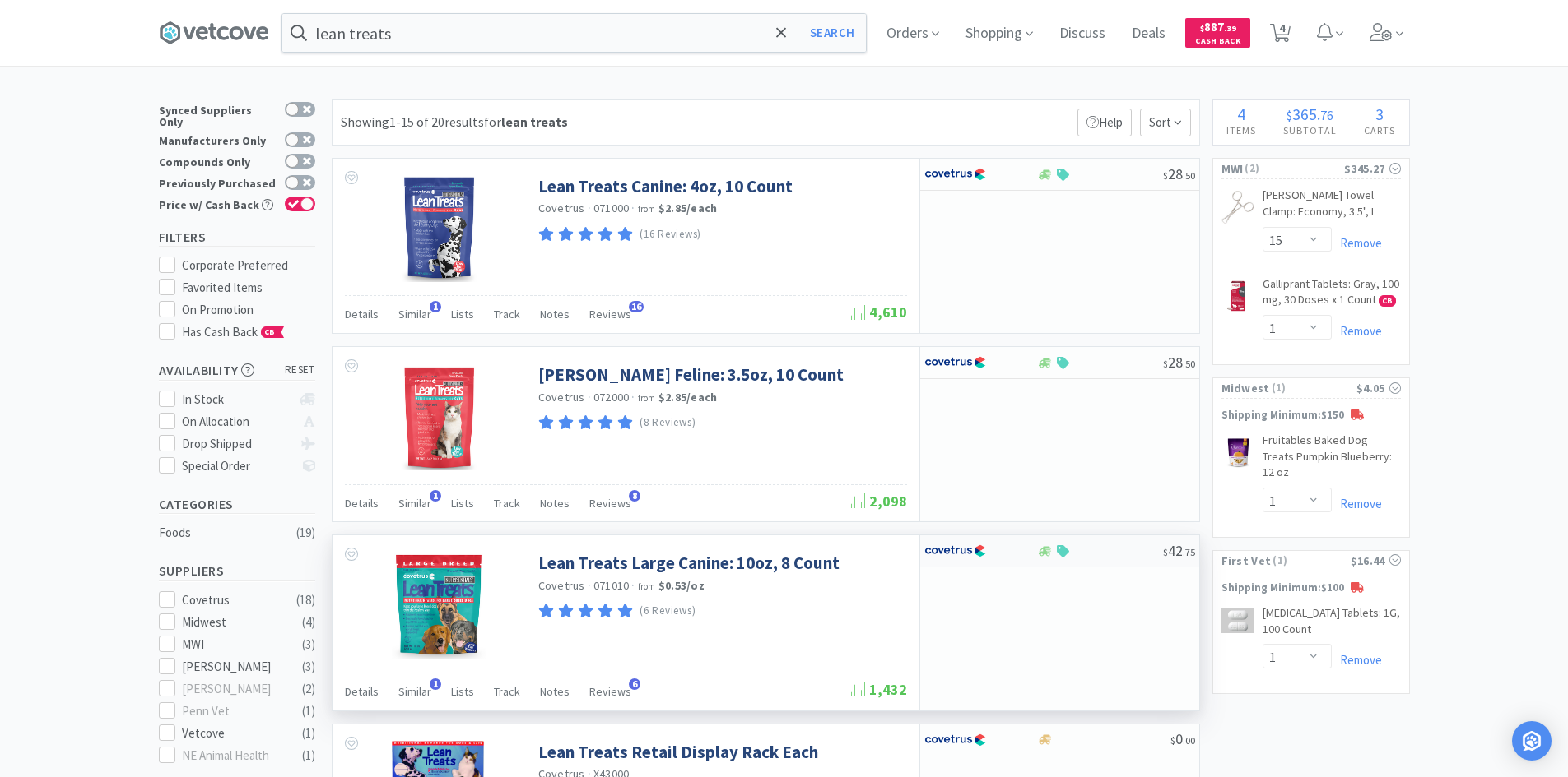
click at [1087, 550] on div at bounding box center [1099, 551] width 126 height 12
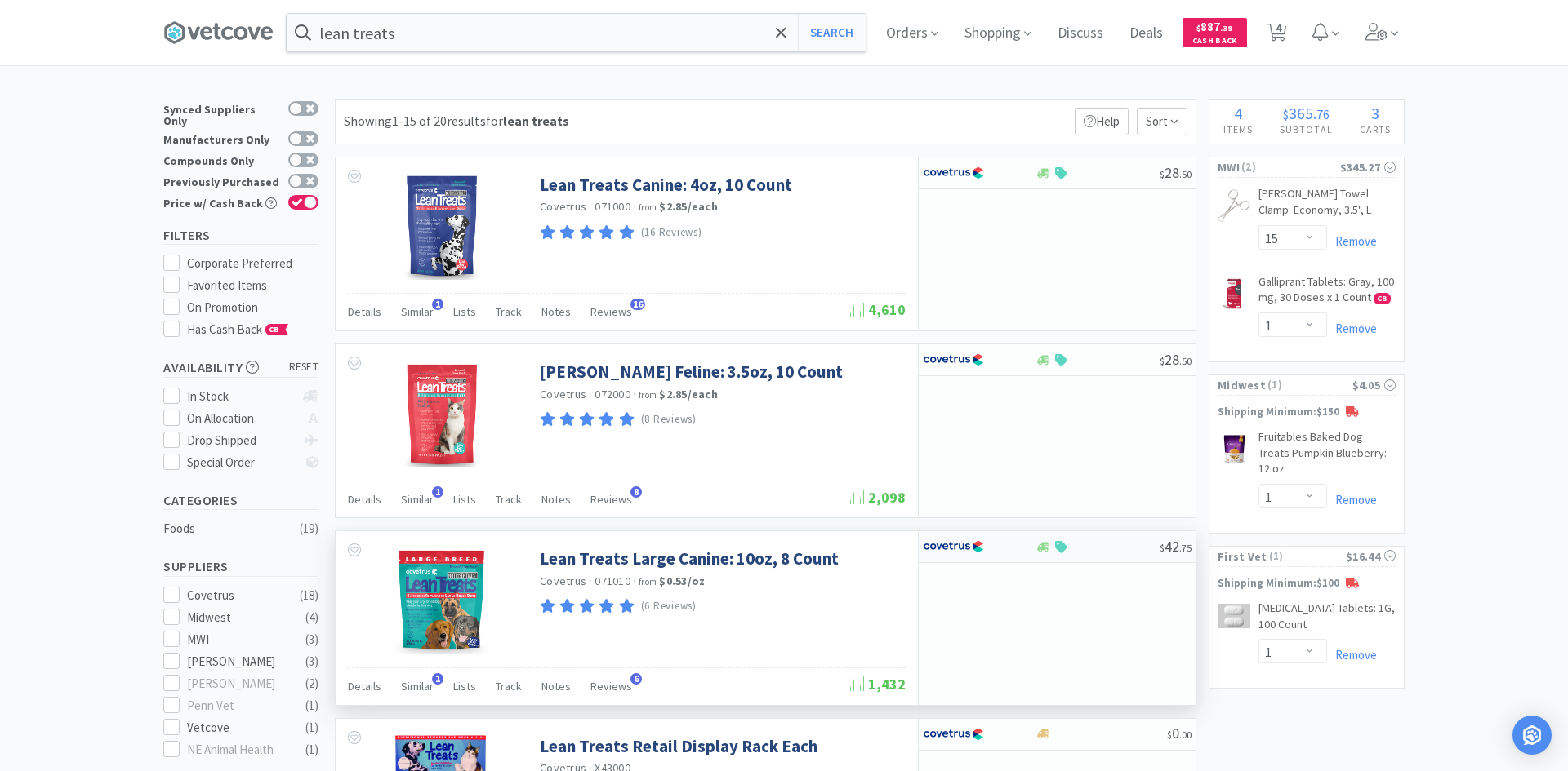
select select "1"
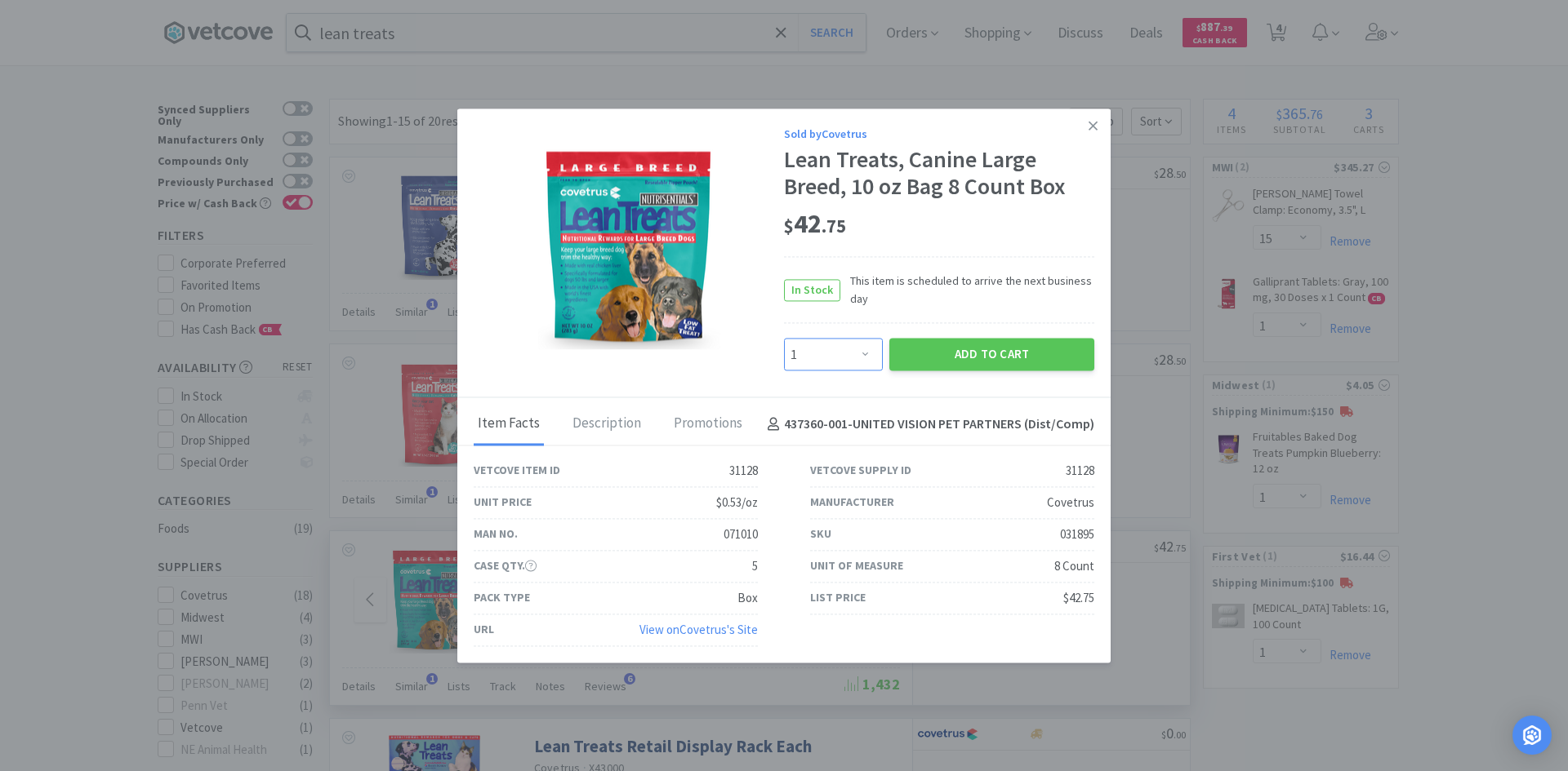
click at [851, 353] on select "Enter Quantity 1 2 3 4 5 6 7 8 9 10 11 12 13 14 15 16 17 18 19 20 Enter Quantity" at bounding box center [833, 355] width 99 height 32
click at [953, 126] on div "Sold by Covetrus" at bounding box center [939, 133] width 310 height 18
click at [1089, 129] on icon at bounding box center [1093, 125] width 9 height 14
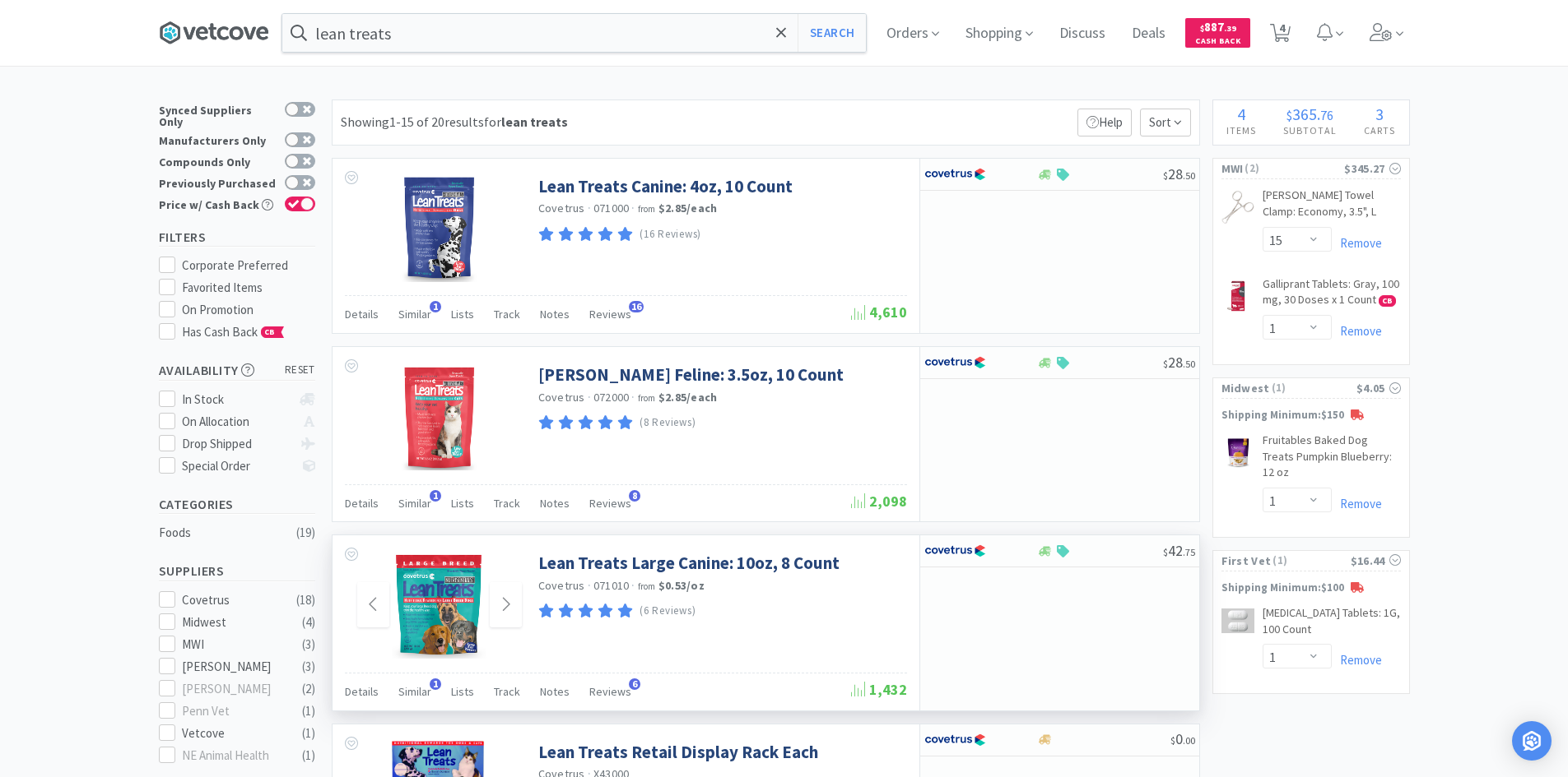
click at [187, 32] on icon at bounding box center [214, 33] width 110 height 25
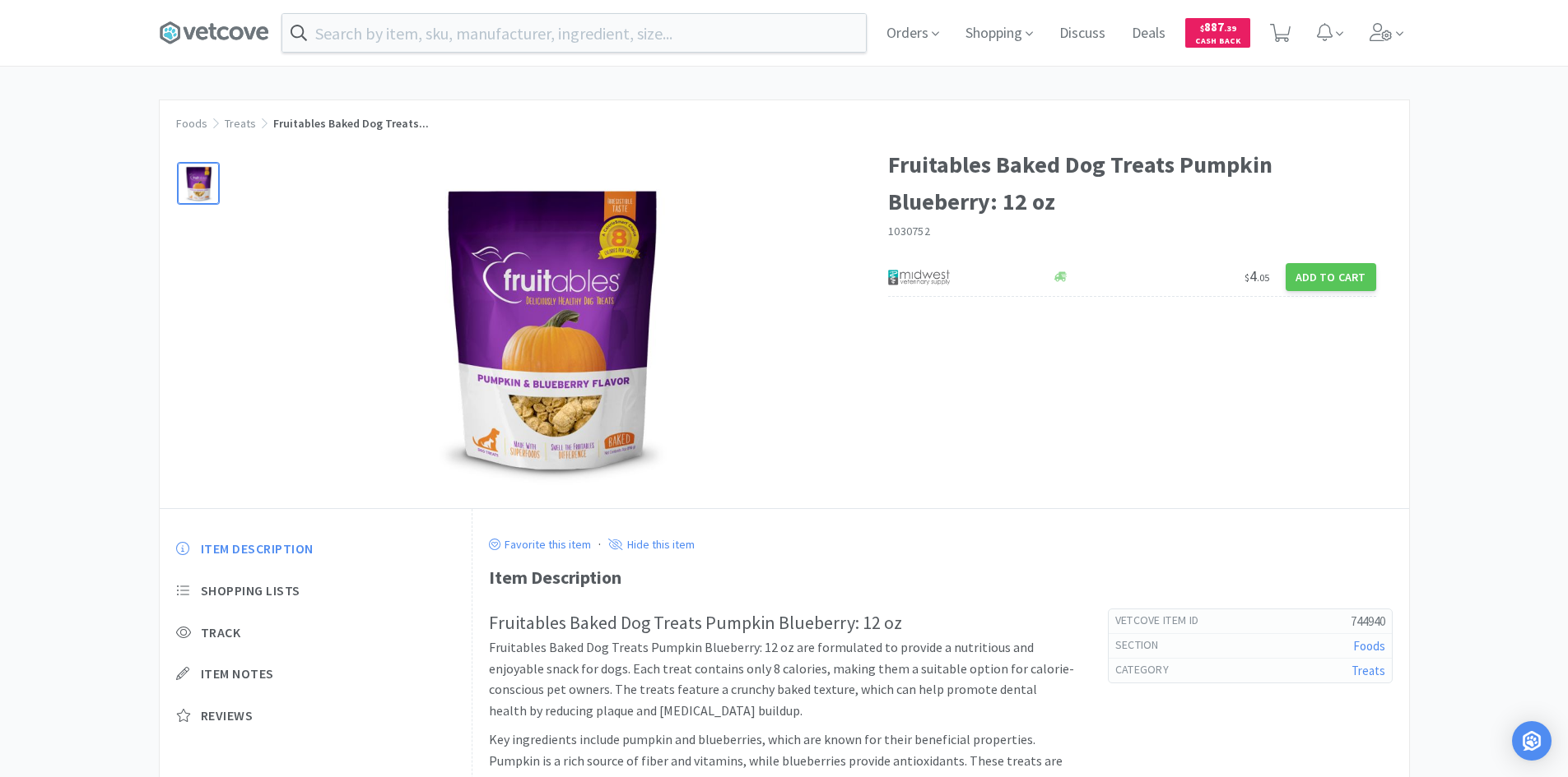
click at [545, 380] on img at bounding box center [547, 327] width 329 height 329
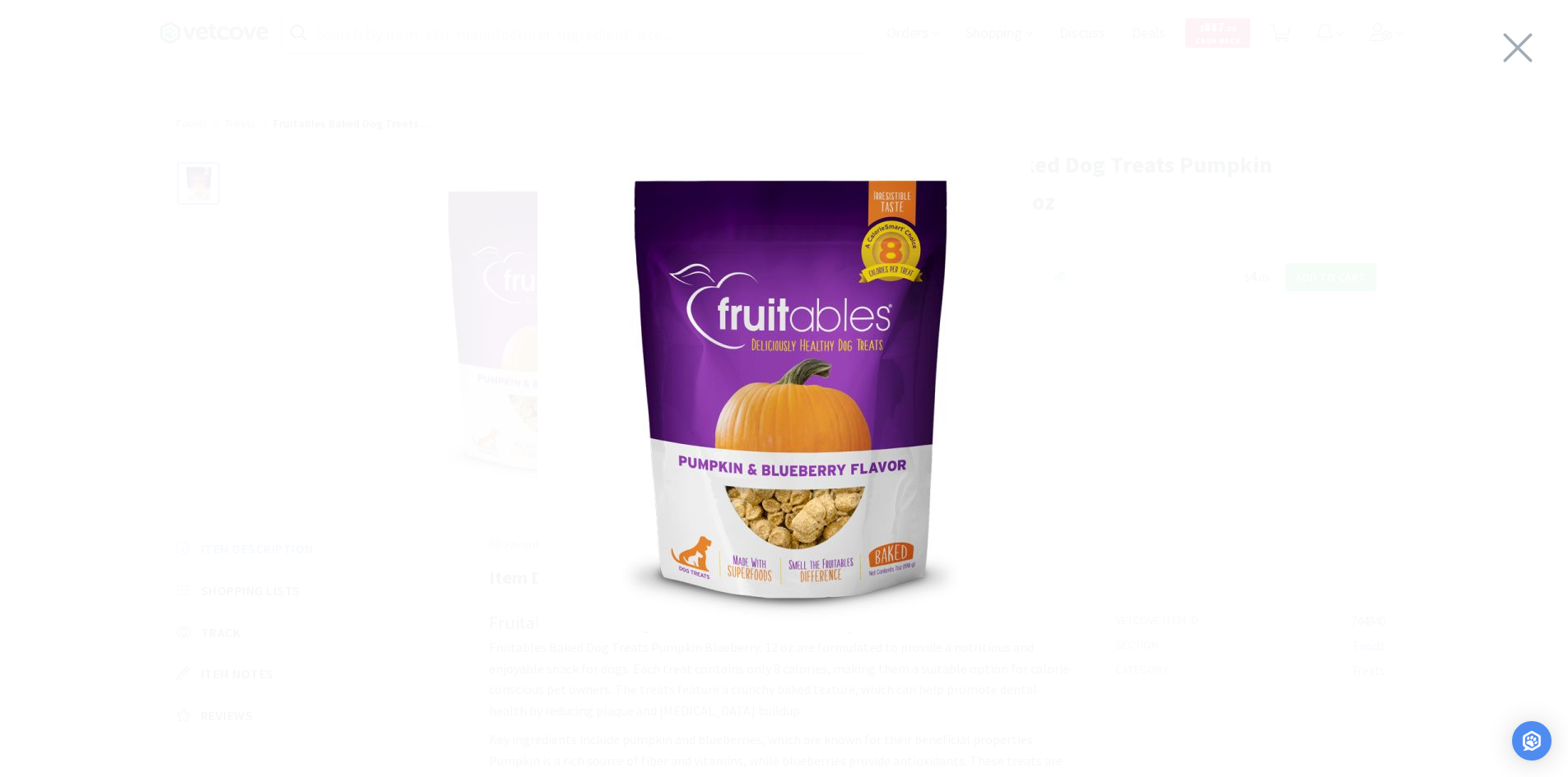
click at [953, 636] on div at bounding box center [784, 384] width 1568 height 737
click at [829, 690] on div at bounding box center [784, 384] width 1568 height 737
click at [1517, 44] on icon at bounding box center [1517, 48] width 35 height 46
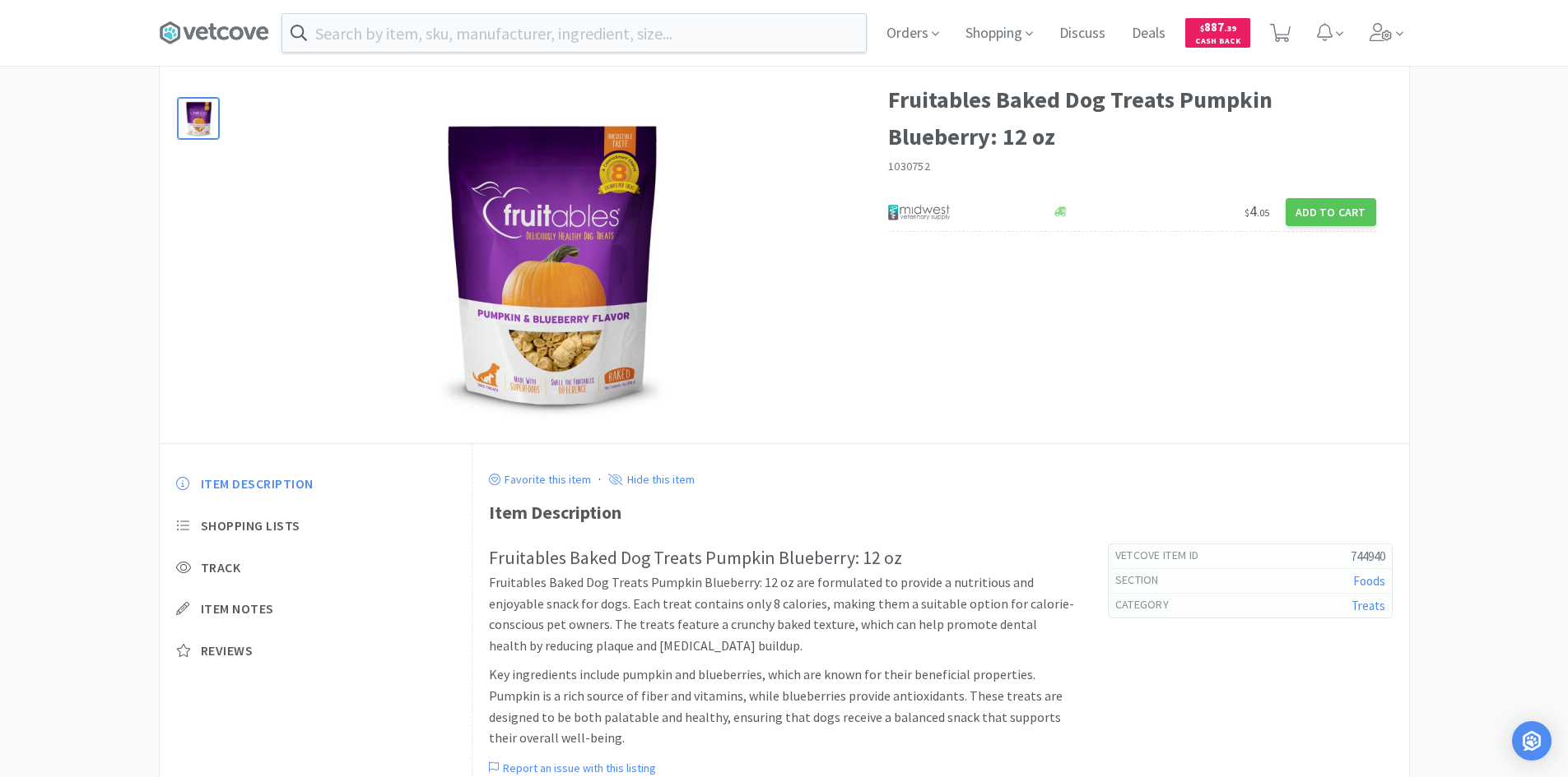
scroll to position [165, 0]
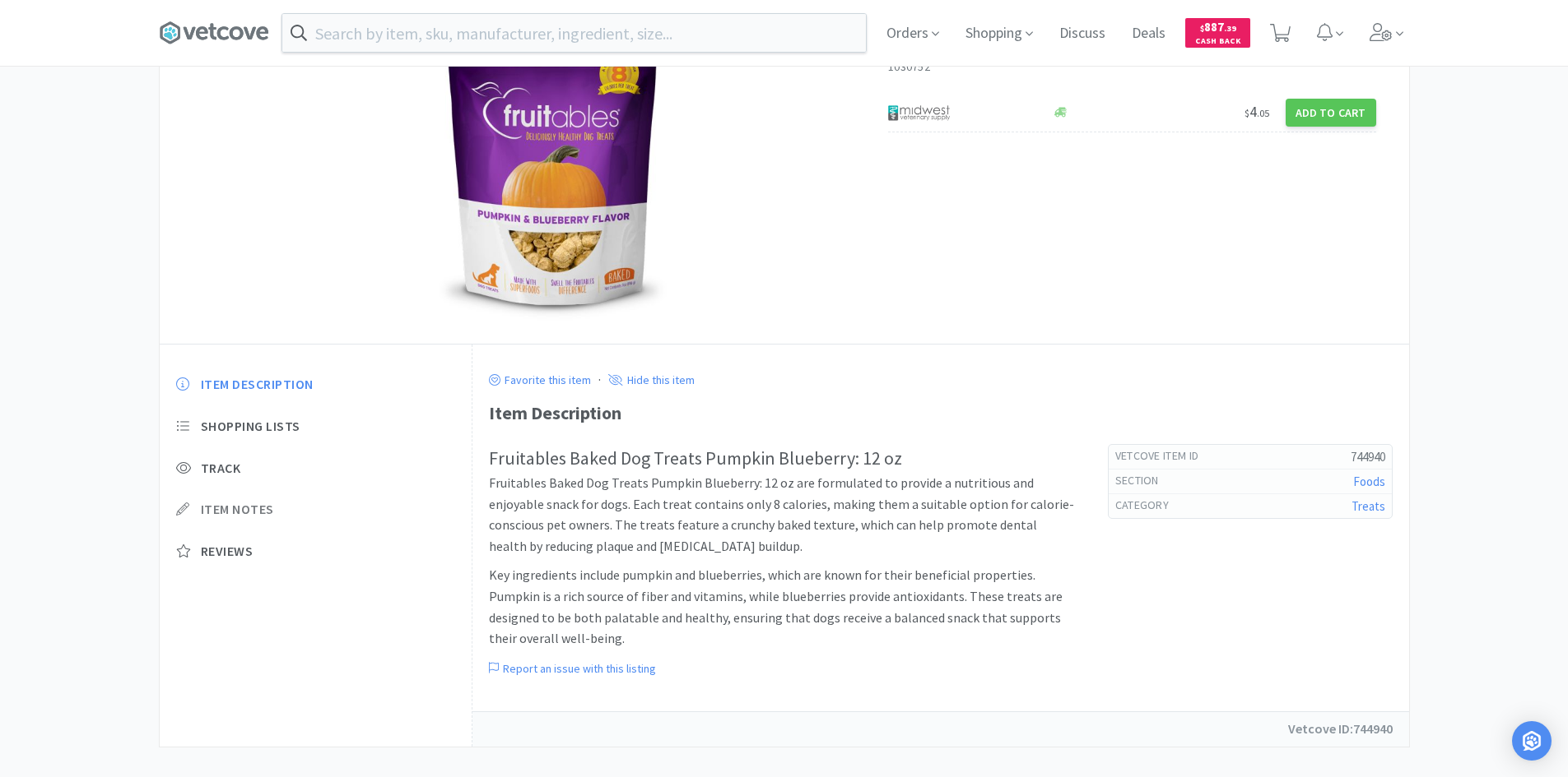
click at [240, 512] on span "Item Notes" at bounding box center [238, 510] width 73 height 17
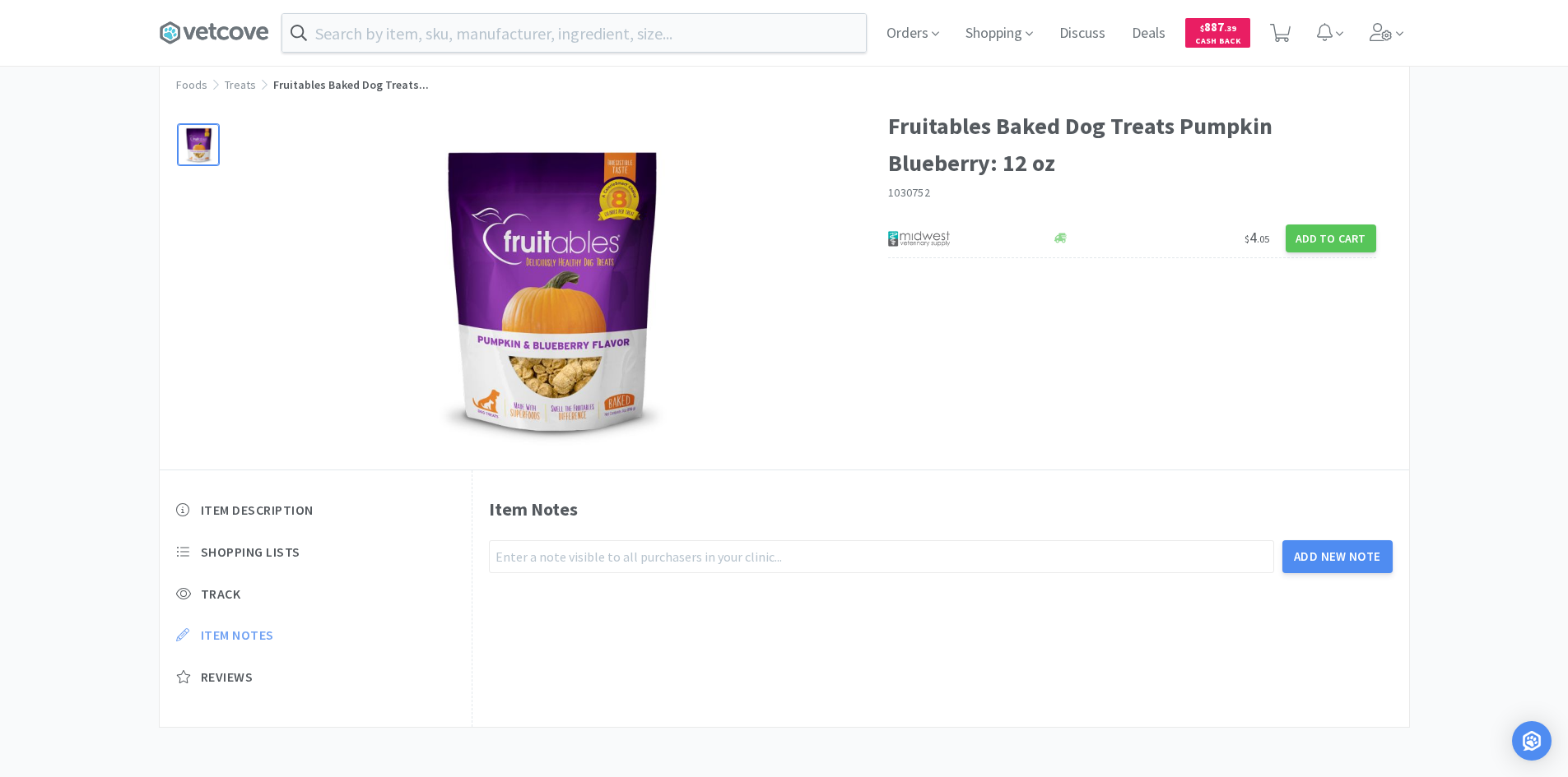
scroll to position [38, 0]
click at [252, 497] on div "Item Description Shopping Lists Track Item Notes Reviews" at bounding box center [316, 606] width 312 height 241
click at [292, 515] on span "Item Description" at bounding box center [258, 511] width 113 height 17
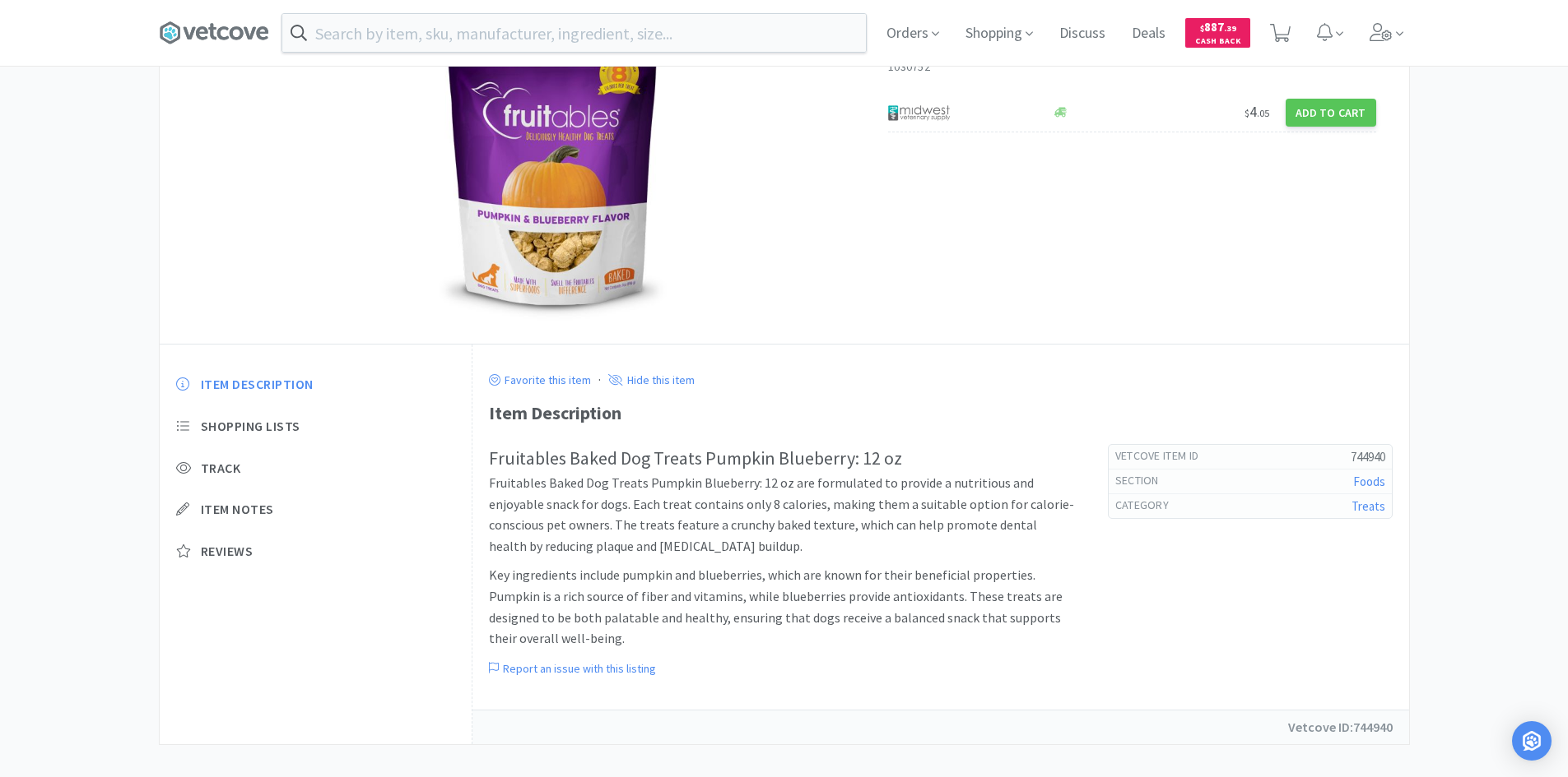
click at [816, 518] on p "Fruitables Baked Dog Treats Pumpkin Blueberry: 12 oz are formulated to provide …" at bounding box center [781, 515] width 586 height 84
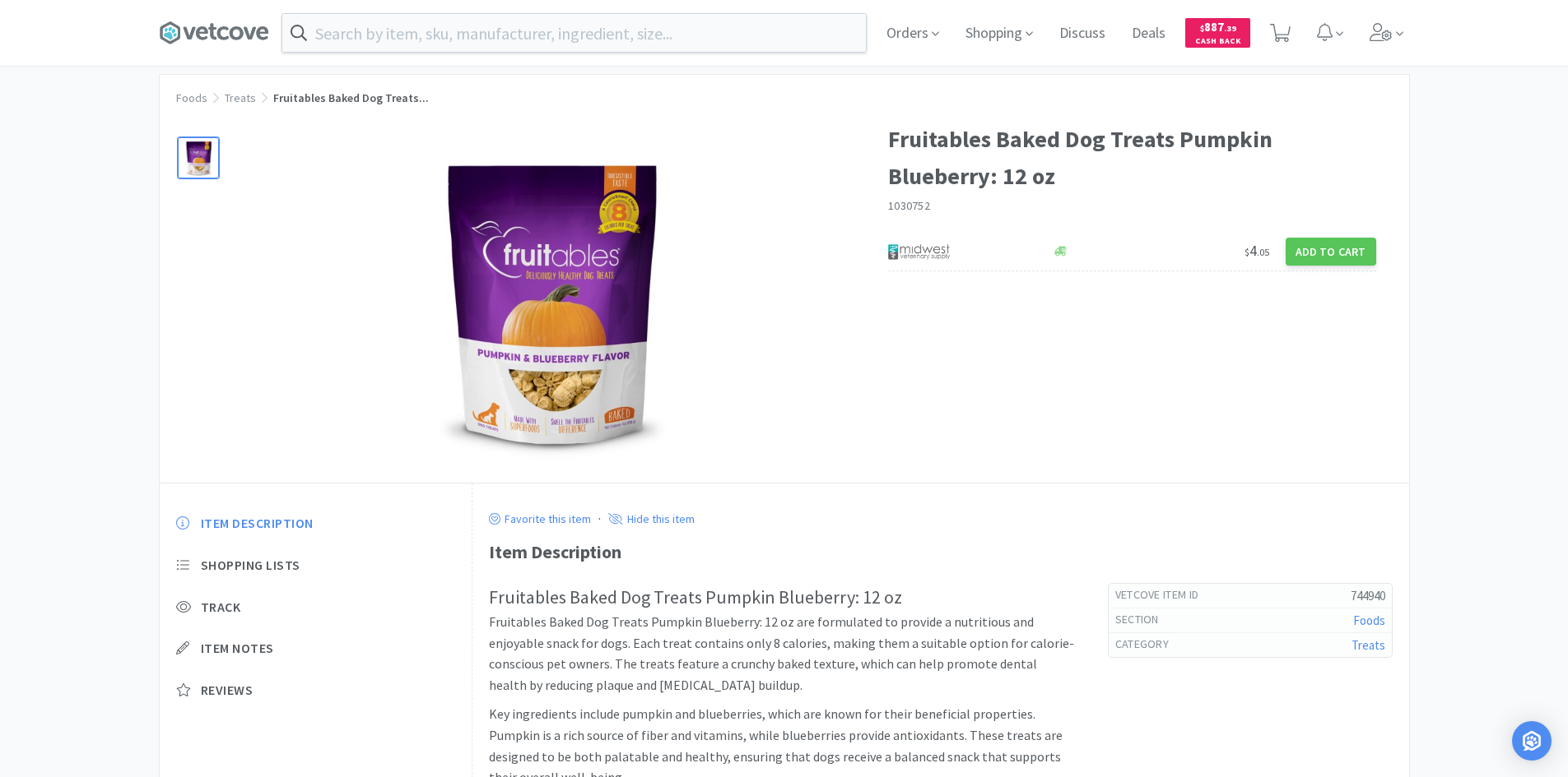
scroll to position [0, 0]
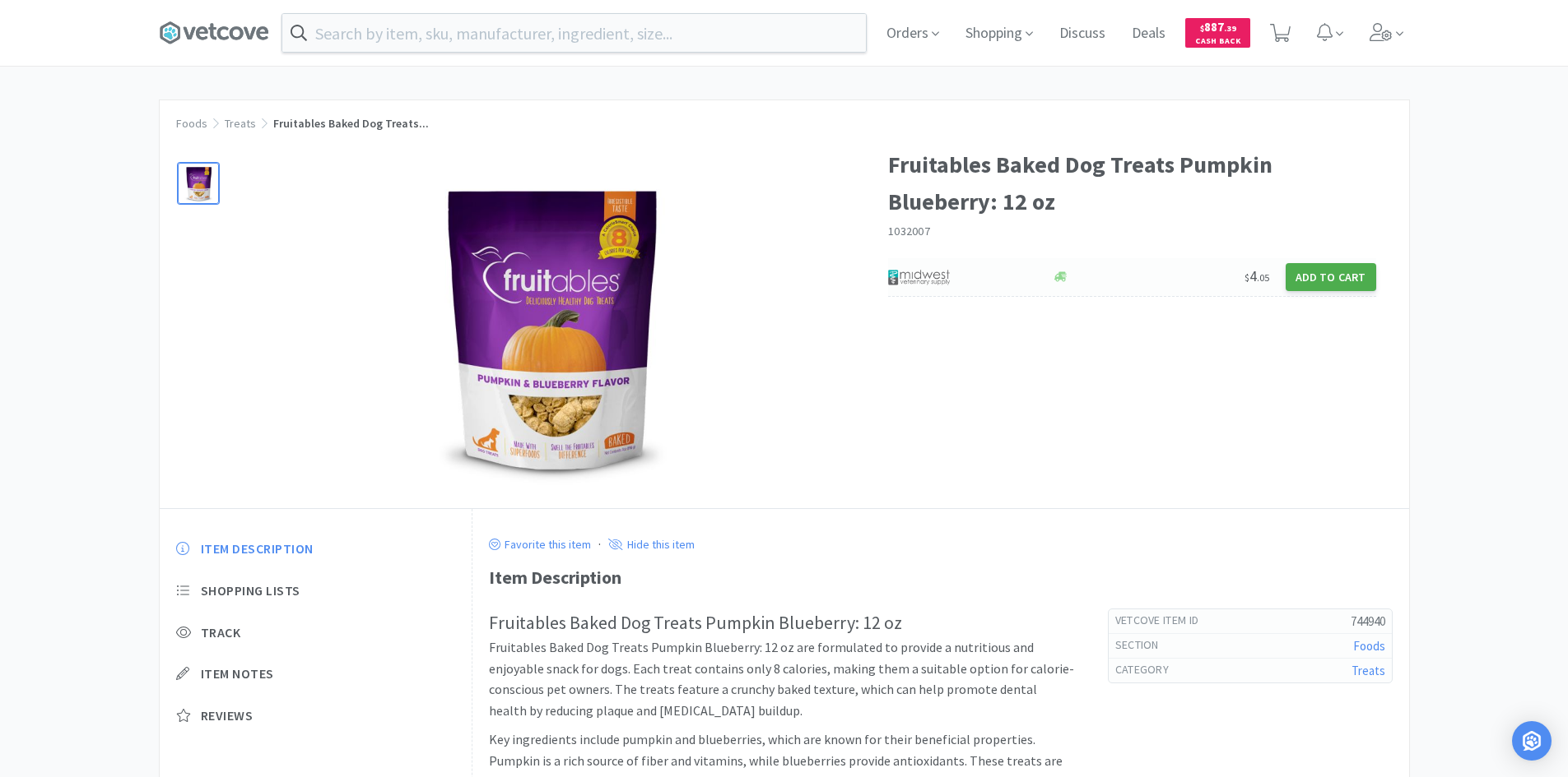
click at [1325, 274] on button "Add to Cart" at bounding box center [1330, 277] width 90 height 28
select select "1"
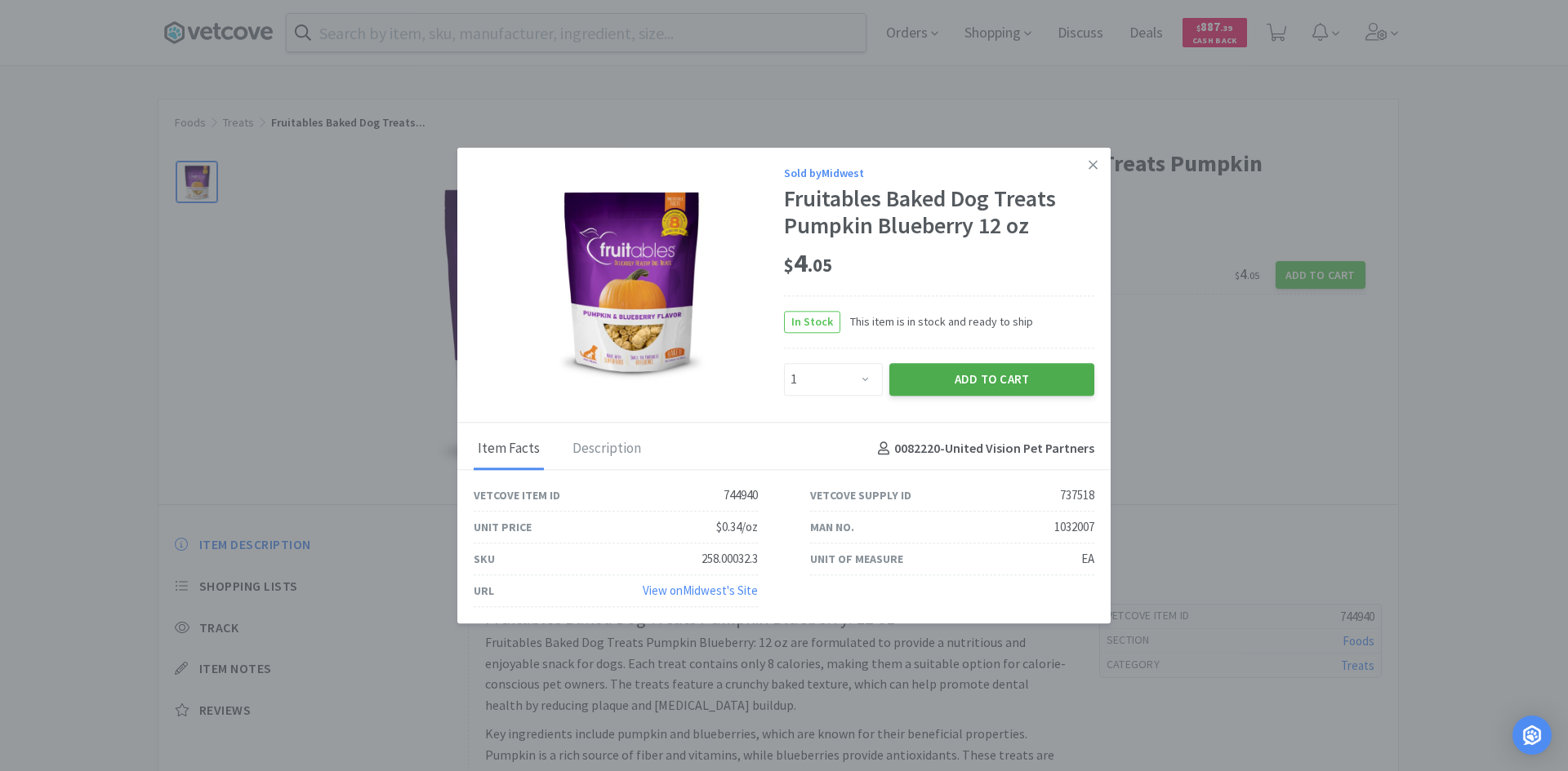
click at [963, 384] on button "Add to Cart" at bounding box center [992, 379] width 205 height 32
